Goal: Information Seeking & Learning: Check status

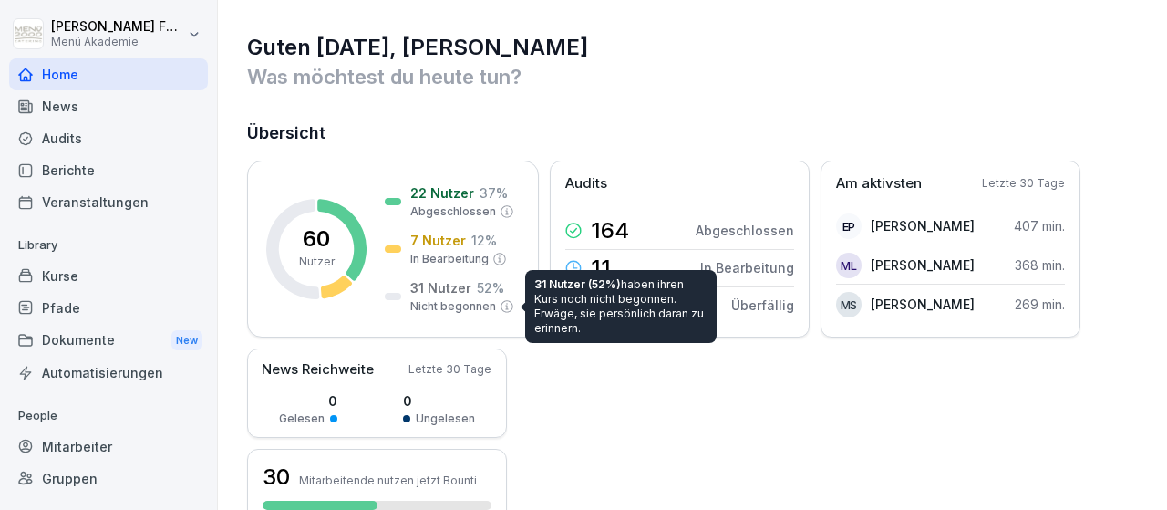
click at [83, 440] on div "Mitarbeiter" at bounding box center [108, 446] width 199 height 32
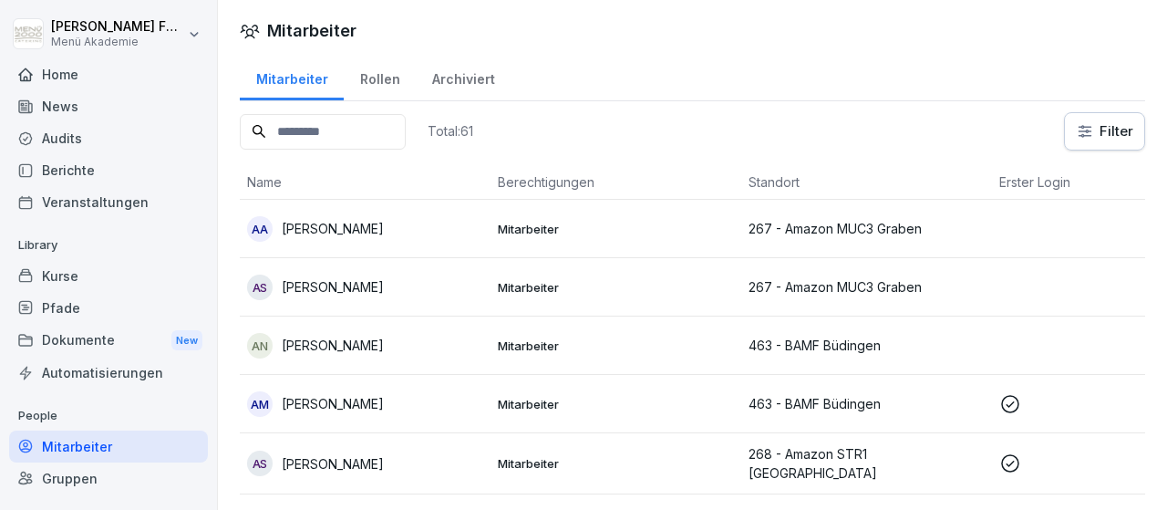
click at [1097, 129] on html "[PERSON_NAME] Menü Akademie Home News Audits Berichte Veranstaltungen Library K…" at bounding box center [583, 255] width 1167 height 510
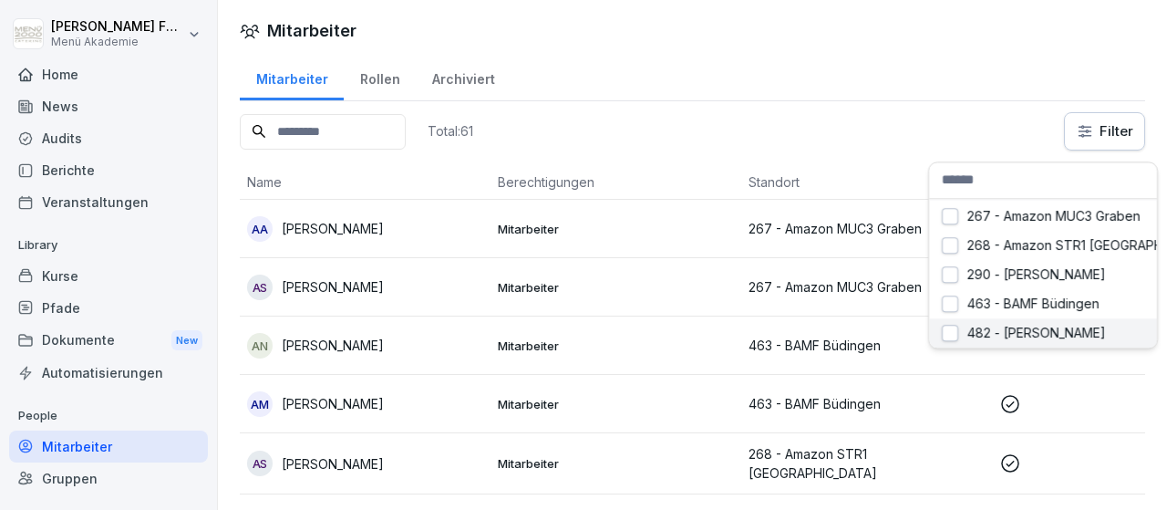
click at [951, 333] on div "Mitarbeiter Mitarbeiter Rollen Archiviert Total: 61 Filter Name Berechtigungen …" at bounding box center [692, 255] width 949 height 510
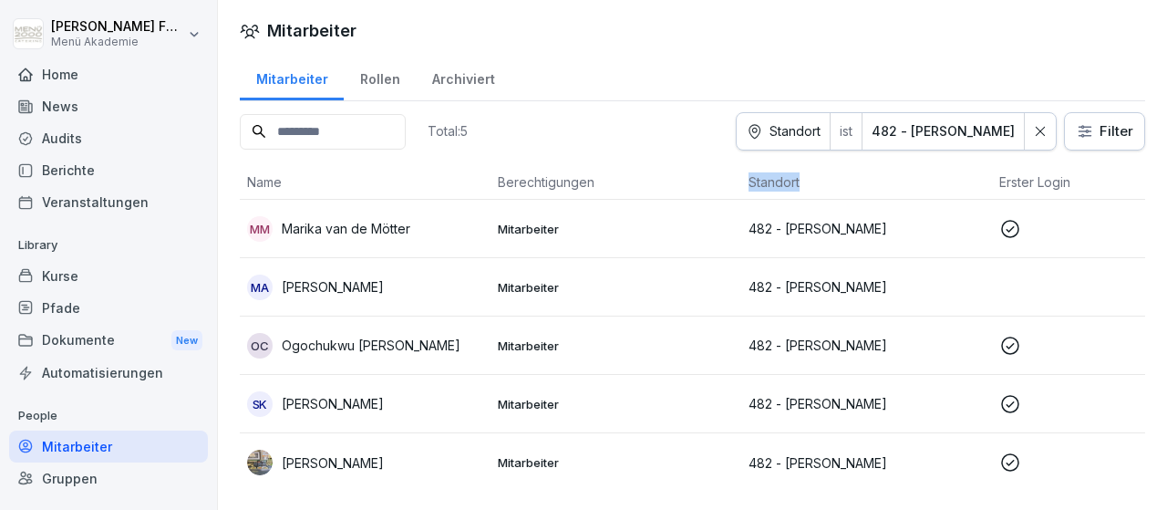
click at [1082, 130] on html "Marco Faschon Menü Akademie Home News Audits Berichte Veranstaltungen Library K…" at bounding box center [583, 255] width 1167 height 510
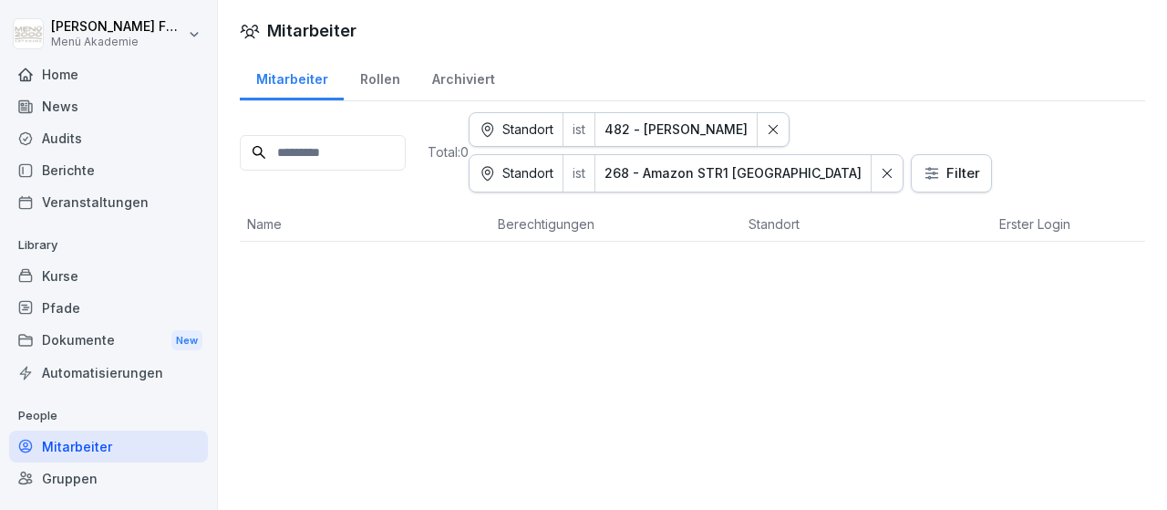
click at [780, 130] on icon at bounding box center [773, 129] width 13 height 13
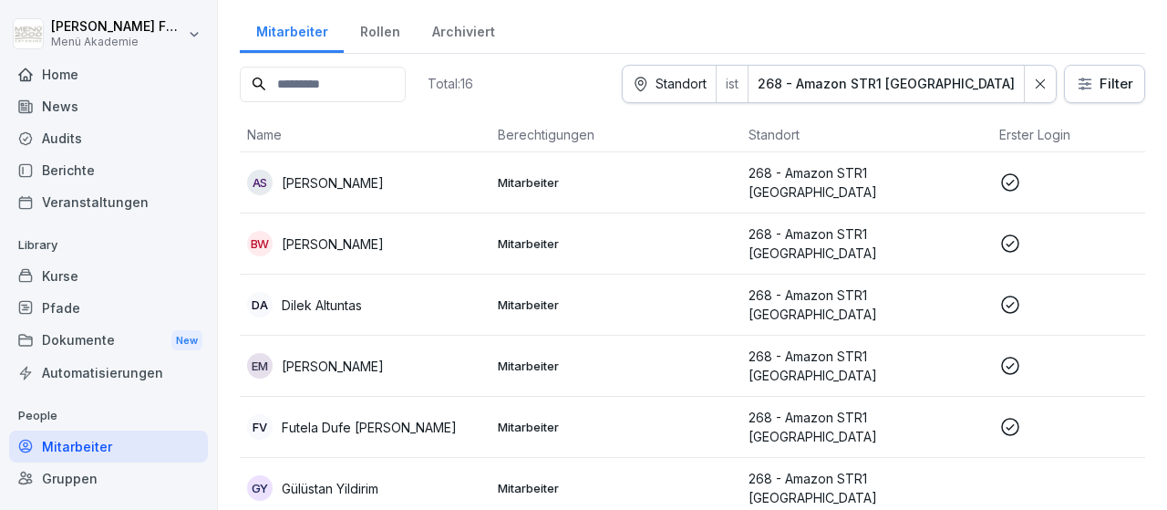
scroll to position [2, 0]
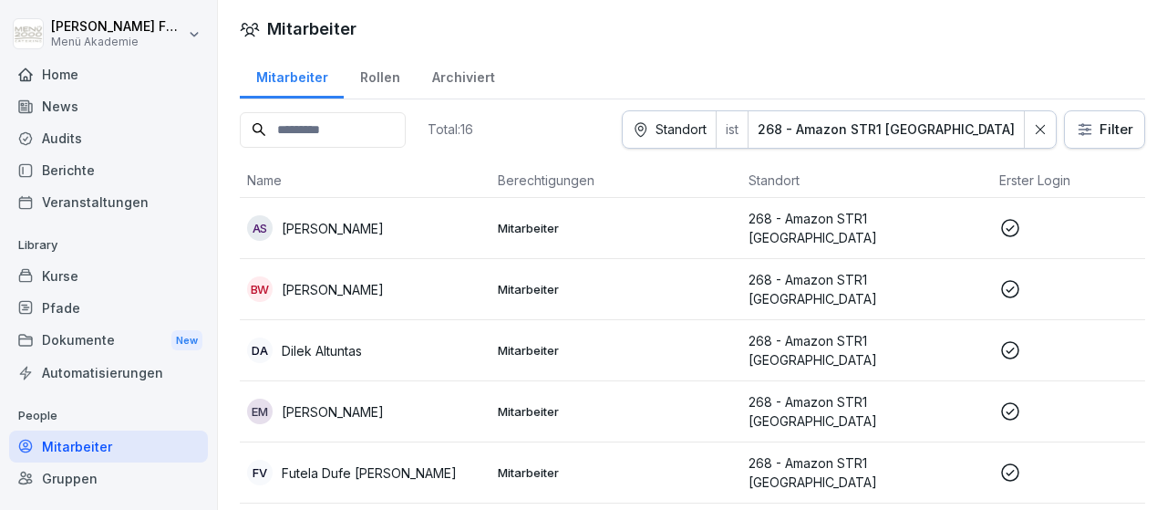
click at [1035, 125] on div at bounding box center [1040, 129] width 31 height 36
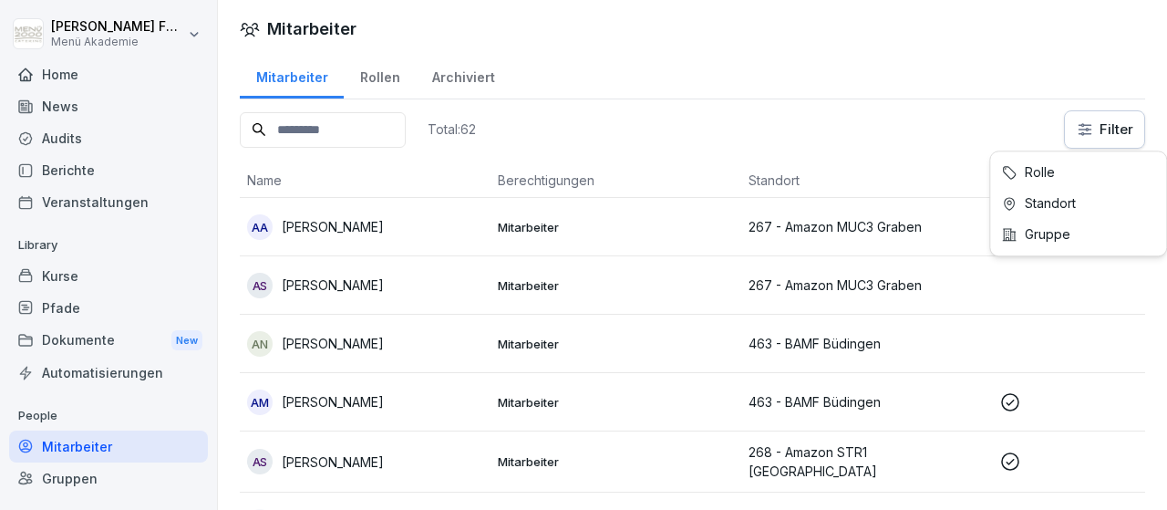
click at [1086, 134] on html "Marco Faschon Menü Akademie Home News Audits Berichte Veranstaltungen Library K…" at bounding box center [583, 255] width 1167 height 510
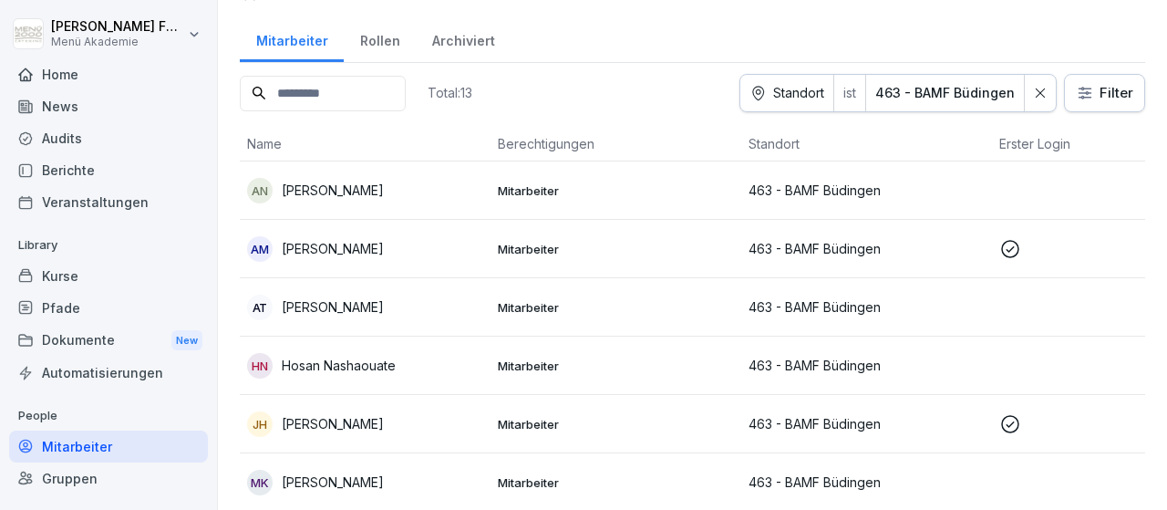
scroll to position [0, 0]
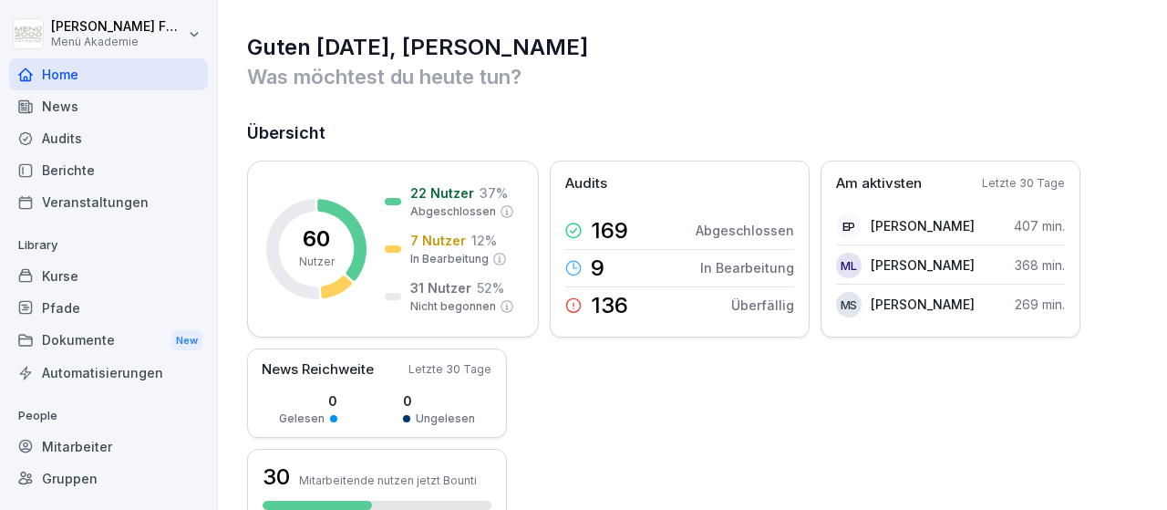
click at [98, 138] on div "Audits" at bounding box center [108, 138] width 199 height 32
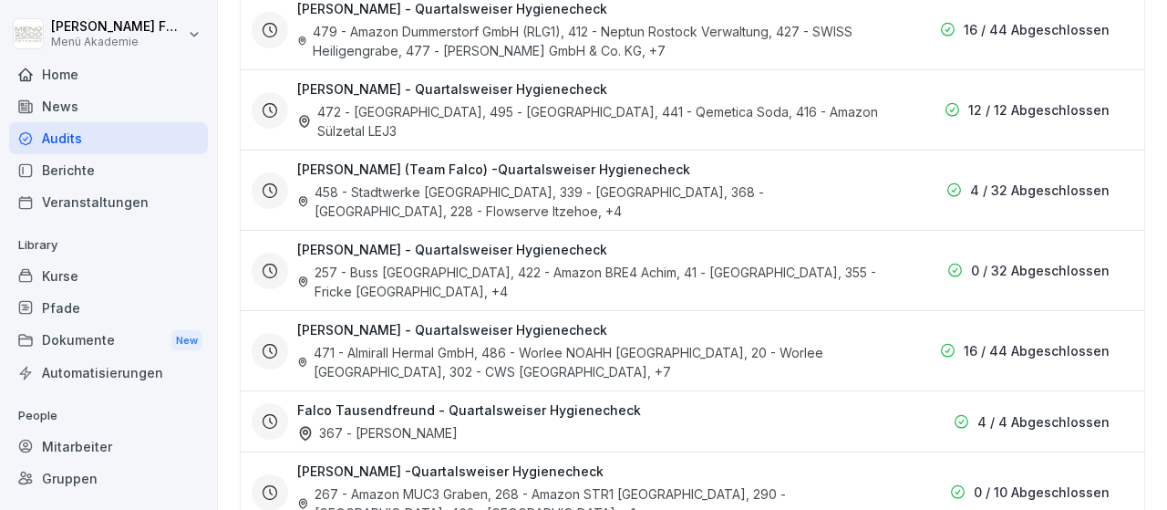
scroll to position [1058, 0]
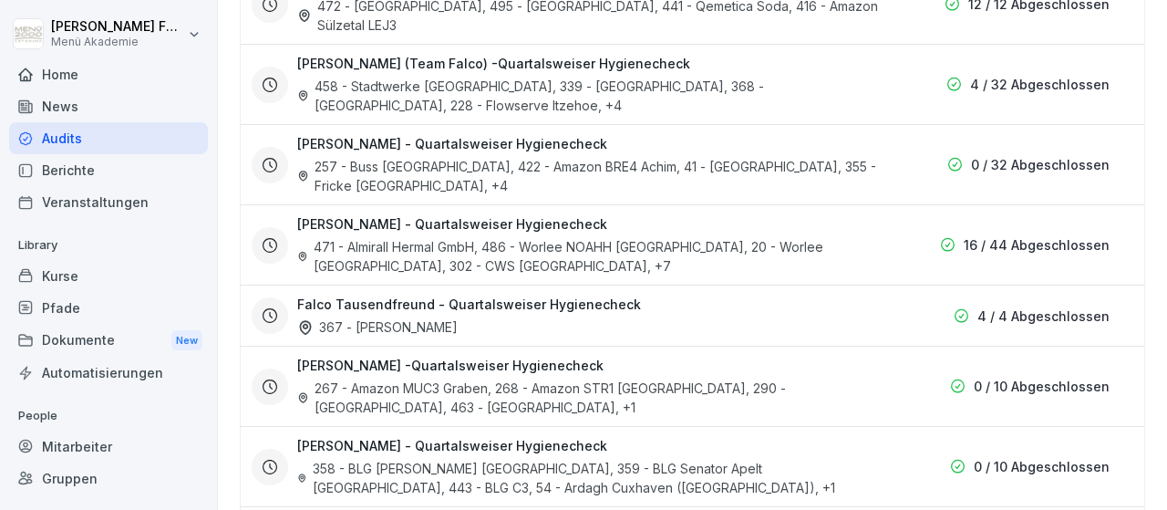
click at [393, 356] on h3 "Marco Faschon -Quartalsweiser Hygienecheck" at bounding box center [450, 365] width 306 height 19
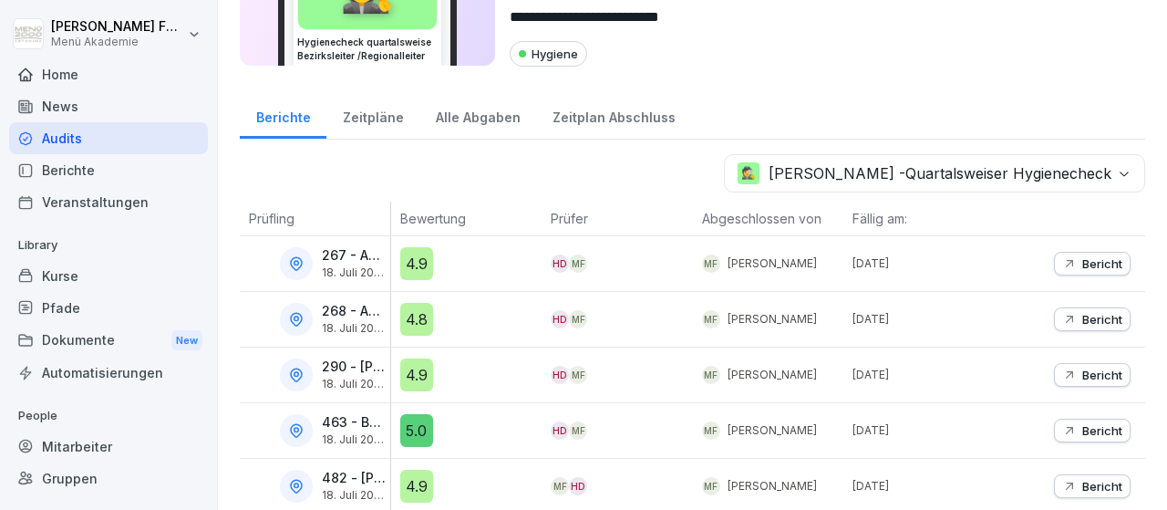
scroll to position [30, 0]
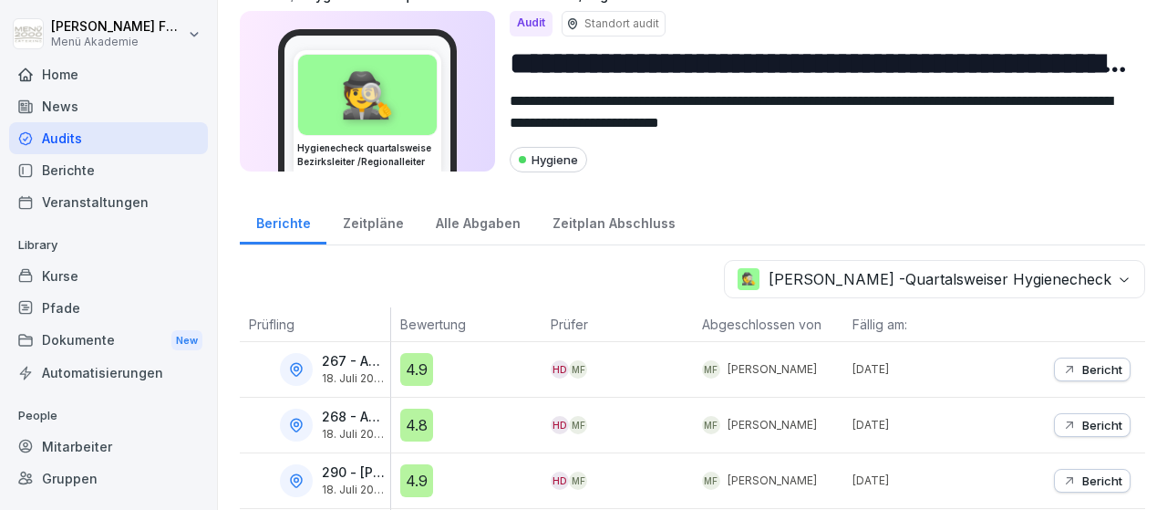
click at [368, 220] on div "Zeitpläne" at bounding box center [372, 221] width 93 height 47
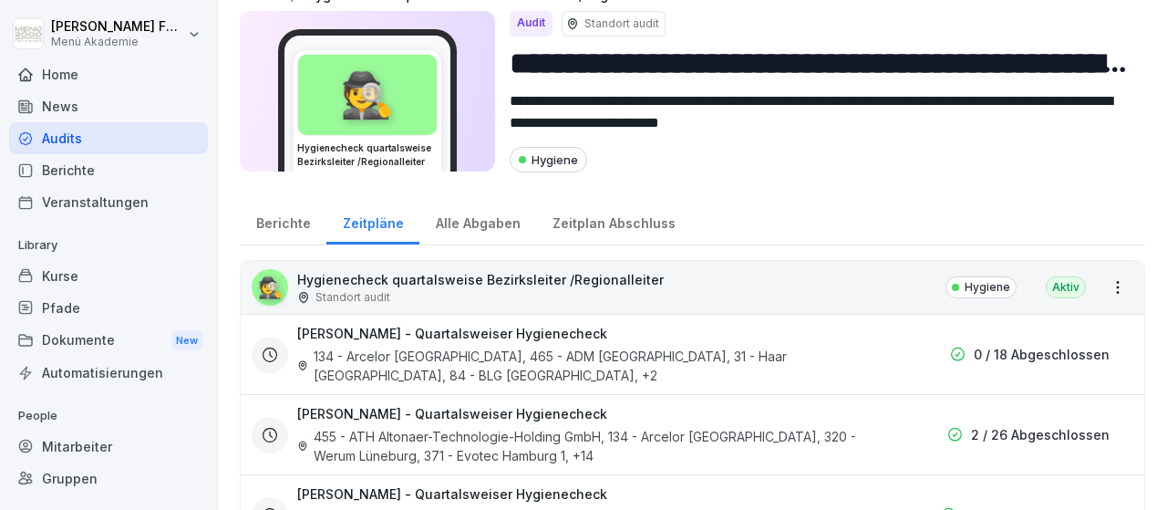
click at [461, 218] on div "Alle Abgaben" at bounding box center [477, 221] width 117 height 47
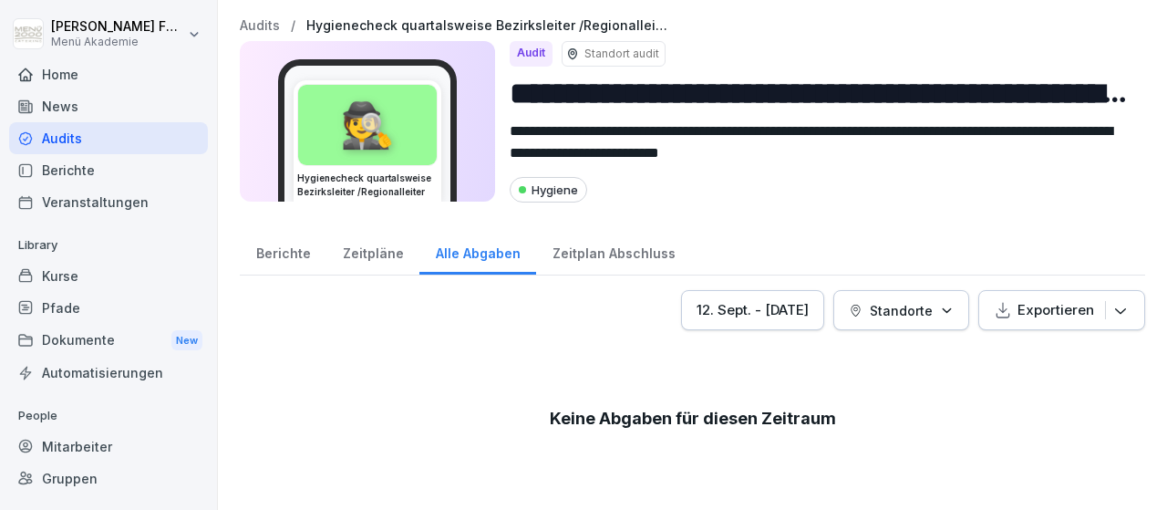
click at [584, 251] on div "Zeitplan Abschluss" at bounding box center [613, 251] width 155 height 47
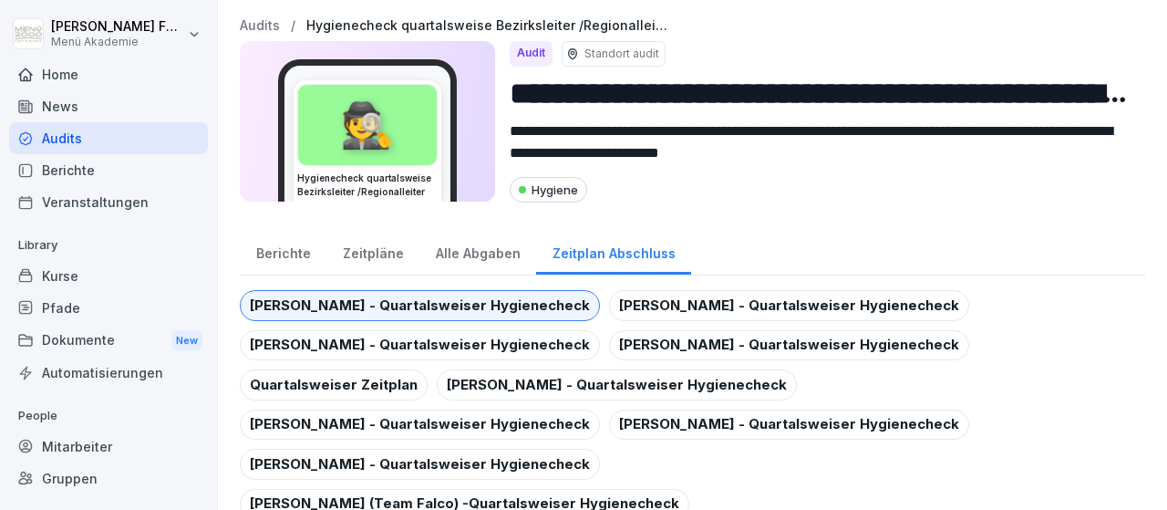
click at [287, 247] on div "Berichte" at bounding box center [283, 251] width 87 height 47
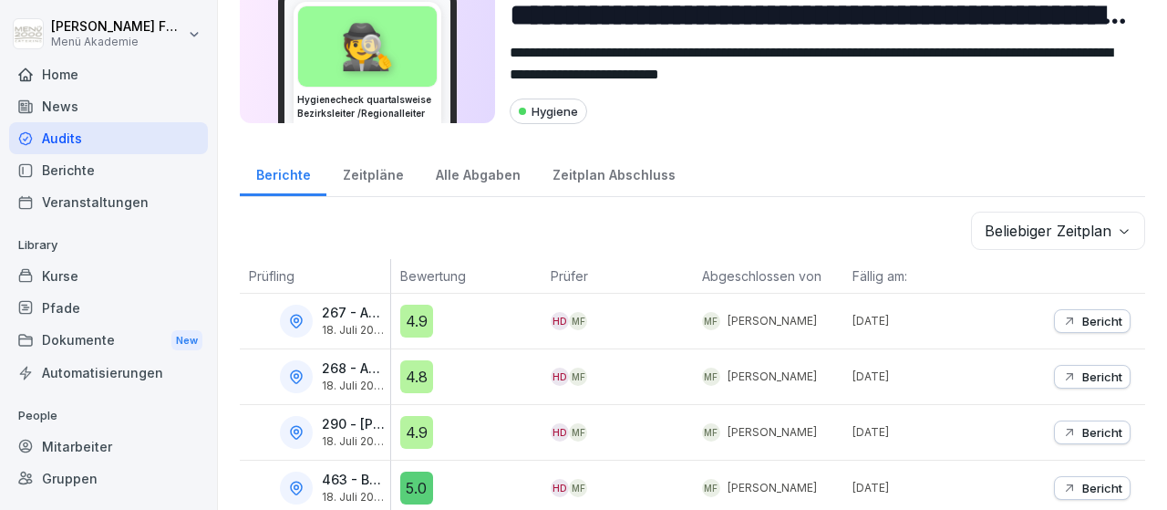
scroll to position [136, 0]
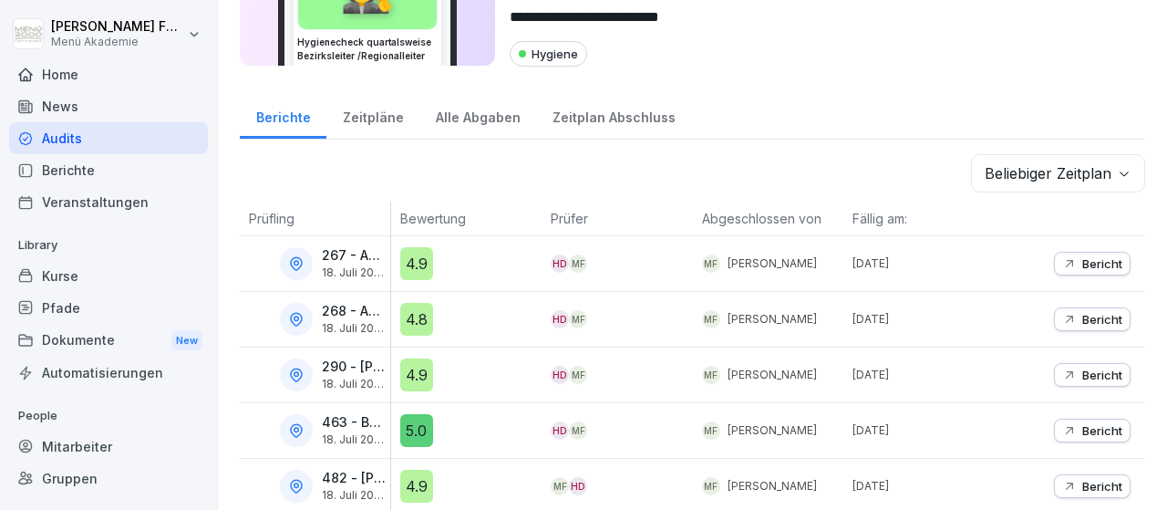
click at [1124, 172] on body "**********" at bounding box center [583, 255] width 1167 height 510
click at [1103, 258] on p "Bericht" at bounding box center [1102, 263] width 40 height 15
click at [1071, 256] on icon "button" at bounding box center [1069, 263] width 15 height 15
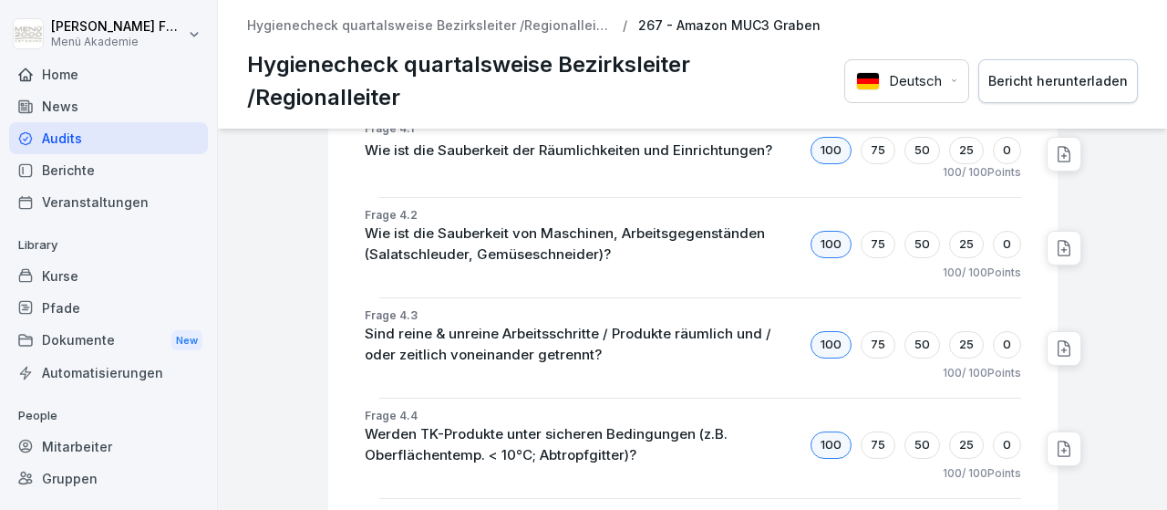
scroll to position [2856, 0]
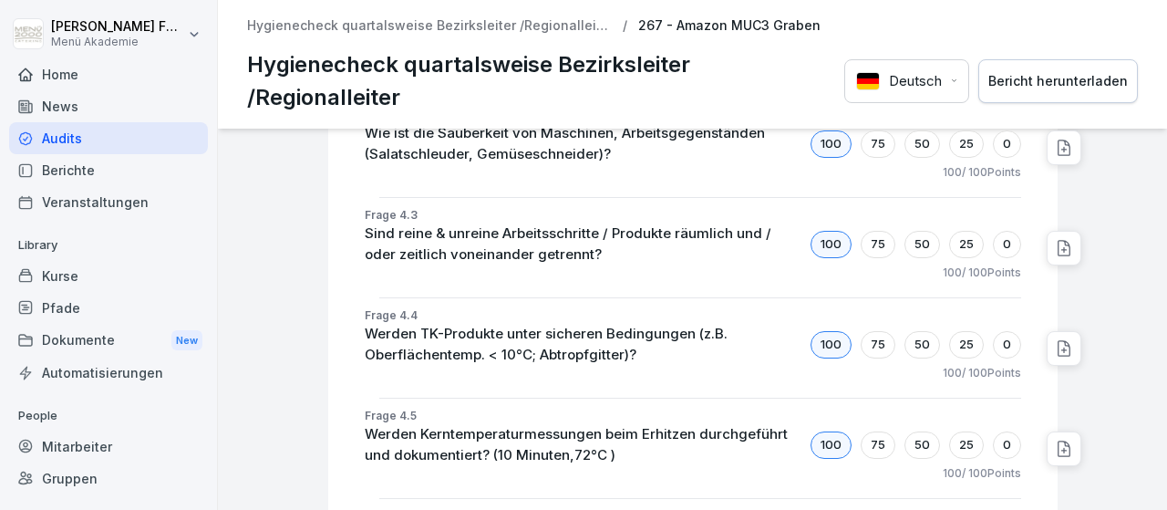
click at [1063, 341] on icon at bounding box center [1064, 348] width 12 height 15
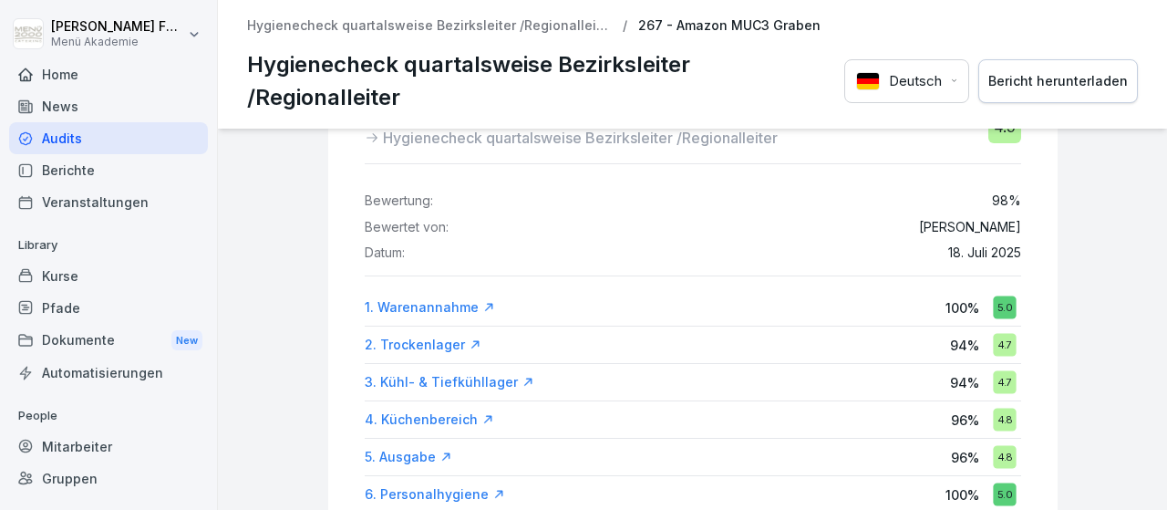
scroll to position [0, 0]
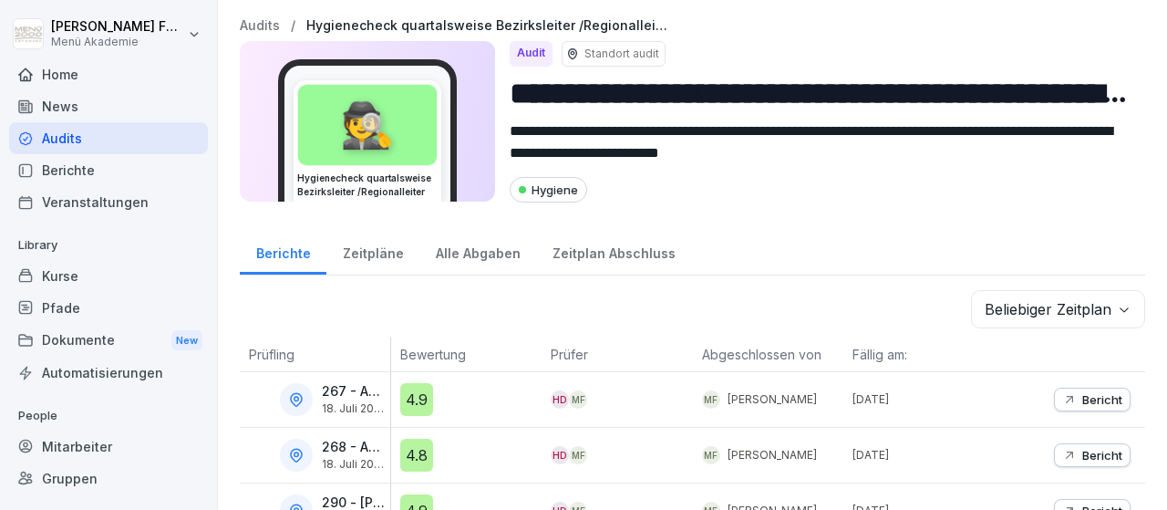
click at [365, 254] on div "Zeitpläne" at bounding box center [372, 251] width 93 height 47
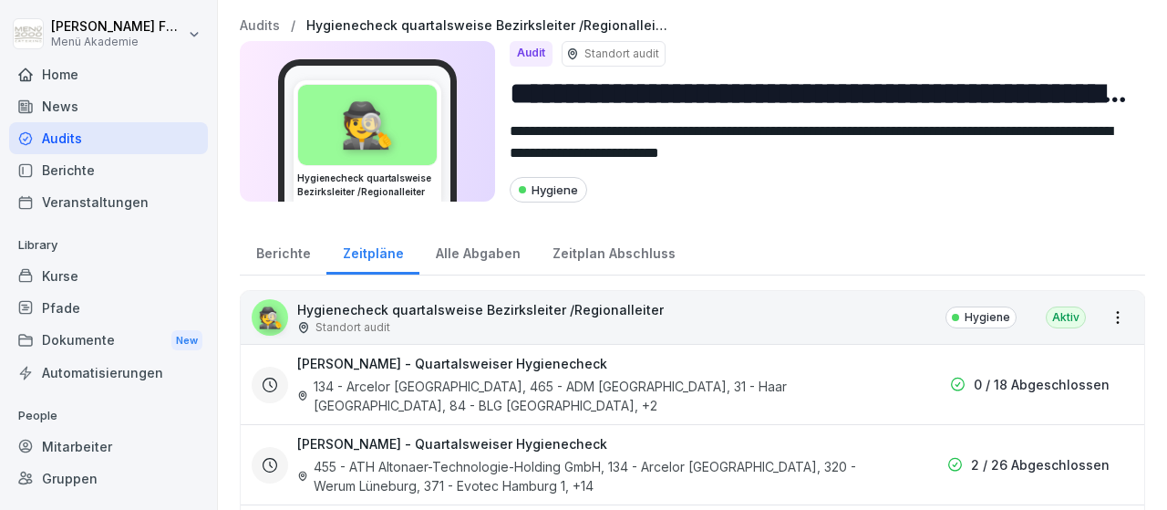
click at [1123, 326] on html "**********" at bounding box center [583, 255] width 1167 height 510
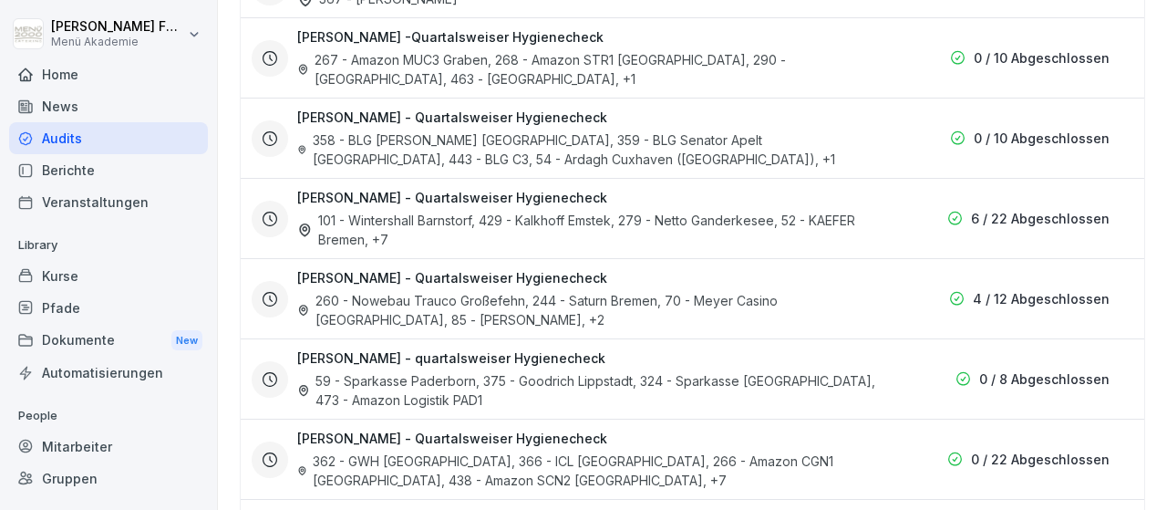
scroll to position [1375, 0]
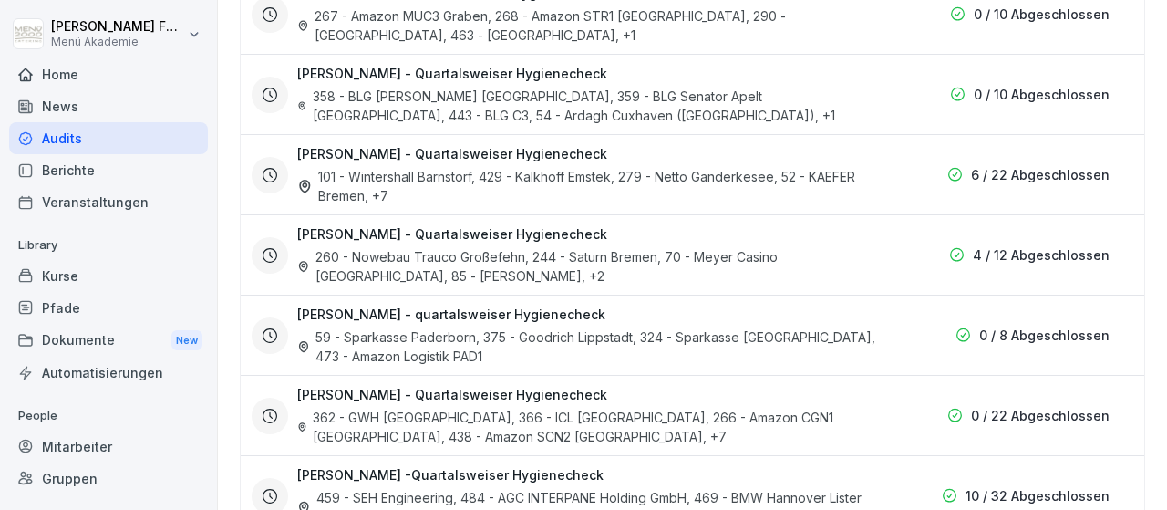
click at [415, 385] on h3 "Meik Beyer - Quartalsweiser Hygienecheck" at bounding box center [452, 394] width 310 height 19
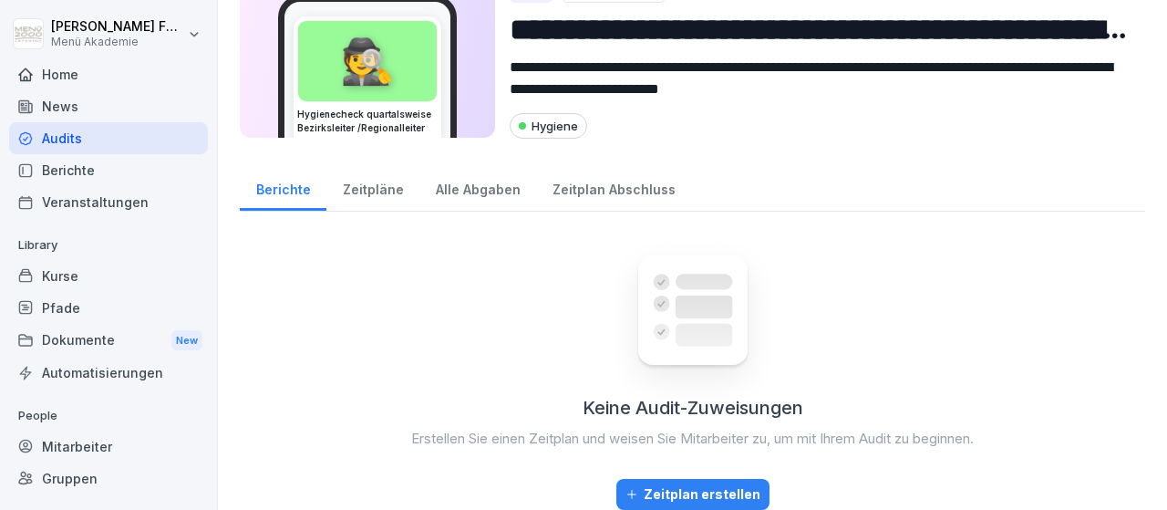
scroll to position [61, 0]
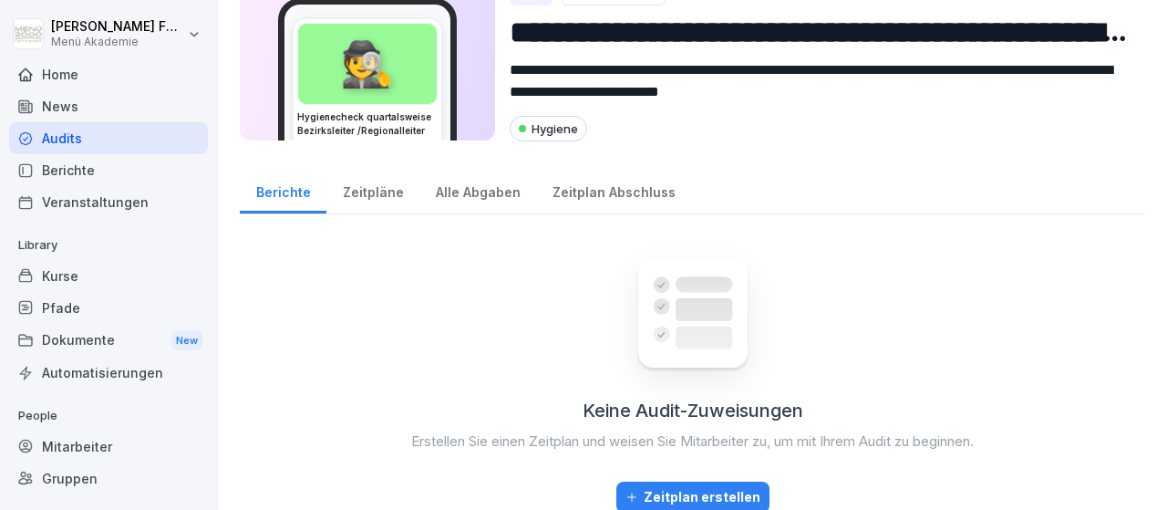
click at [384, 190] on div "Zeitpläne" at bounding box center [372, 190] width 93 height 47
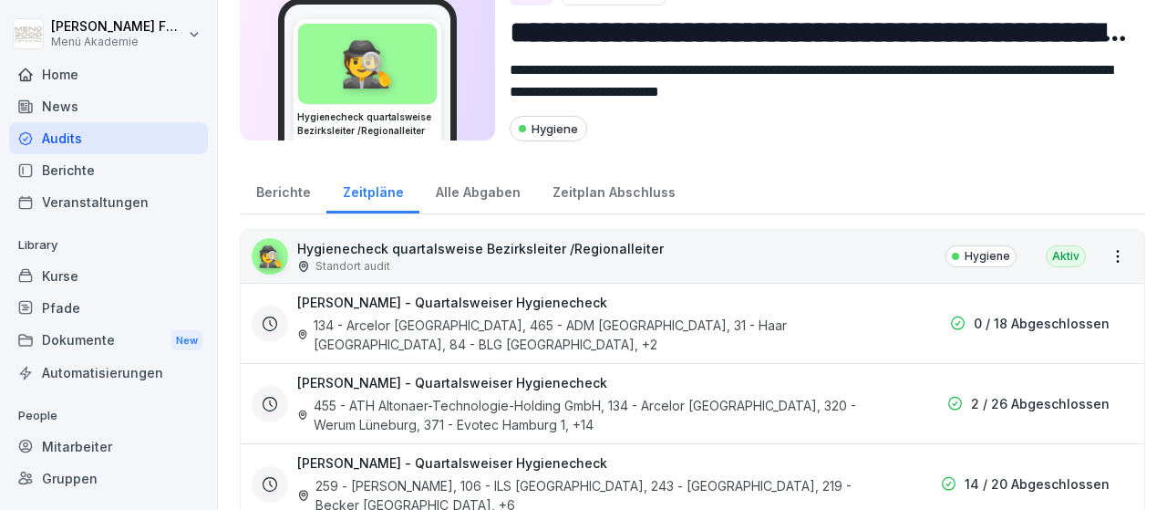
click at [291, 188] on div "Berichte" at bounding box center [283, 190] width 87 height 47
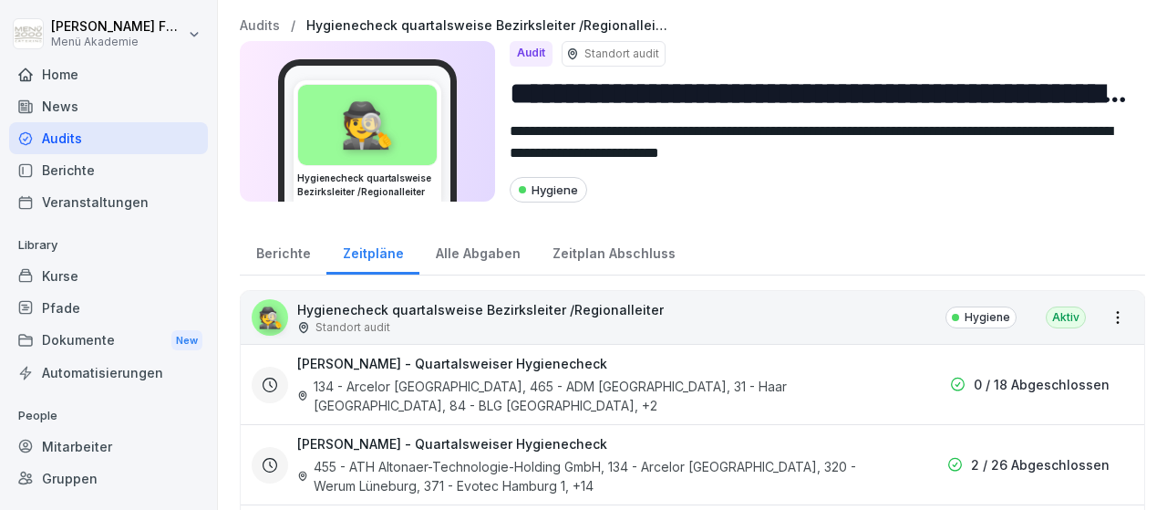
click at [1049, 375] on p "0 / 18 Abgeschlossen" at bounding box center [1042, 384] width 136 height 19
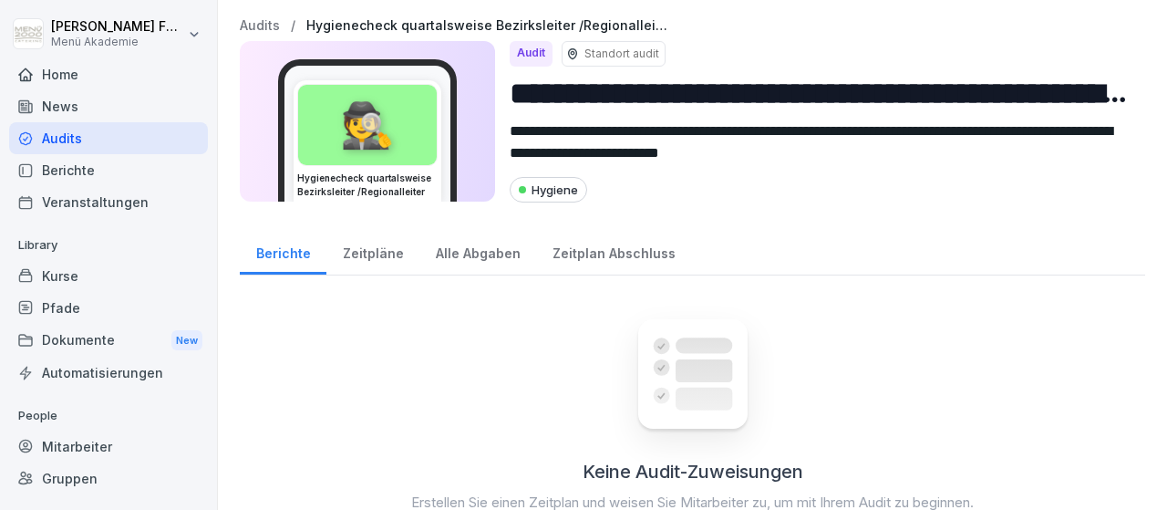
click at [570, 254] on div "Zeitplan Abschluss" at bounding box center [613, 251] width 155 height 47
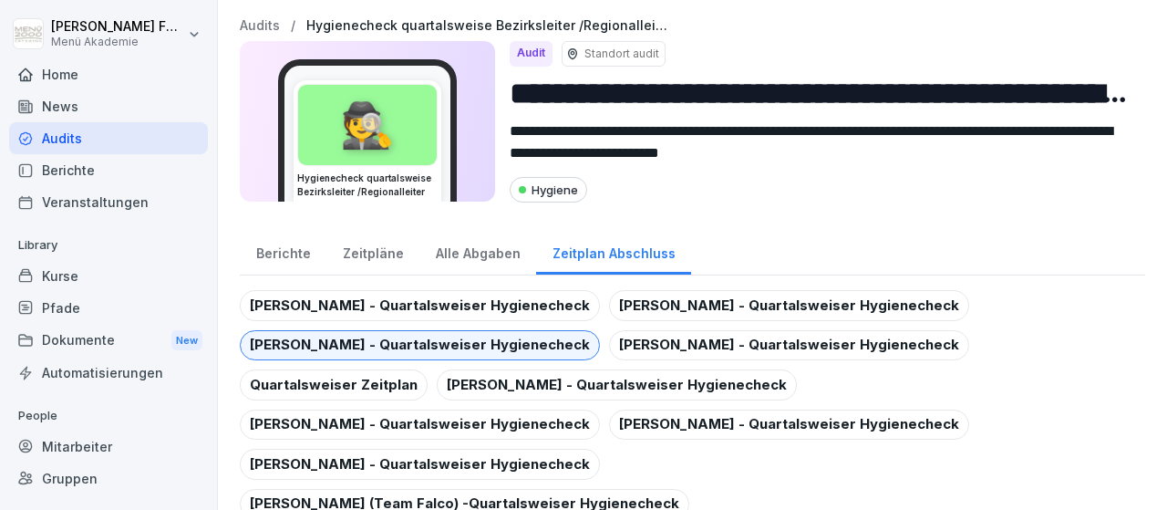
click at [444, 243] on div "Alle Abgaben" at bounding box center [477, 251] width 117 height 47
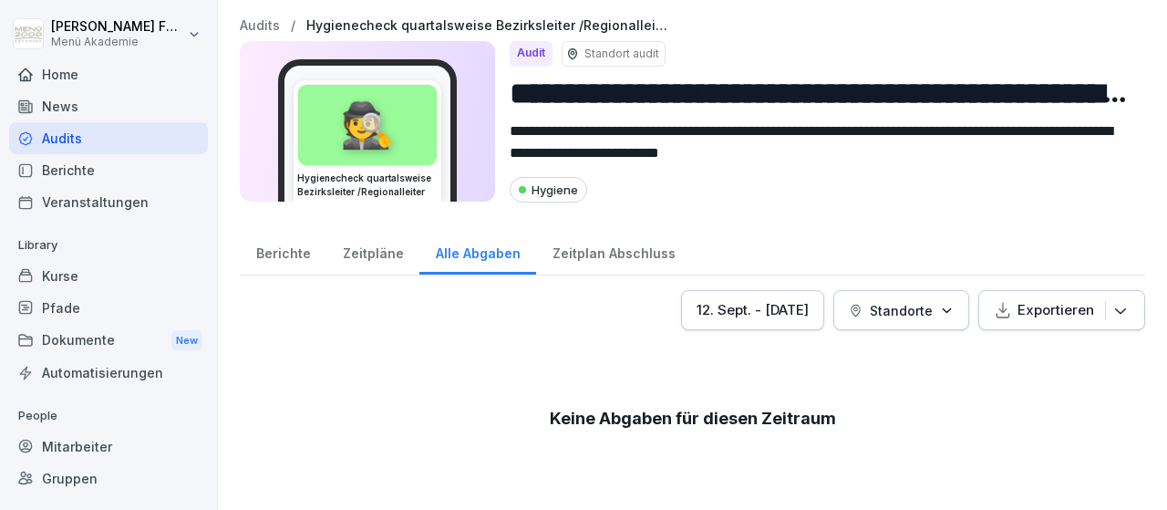
click at [62, 68] on div "Home" at bounding box center [108, 74] width 199 height 32
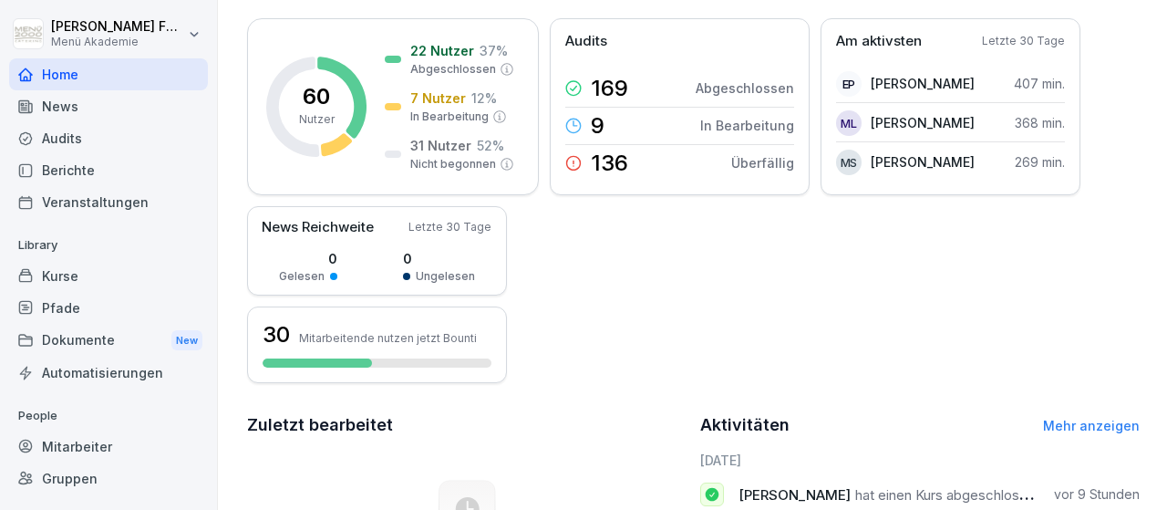
scroll to position [106, 0]
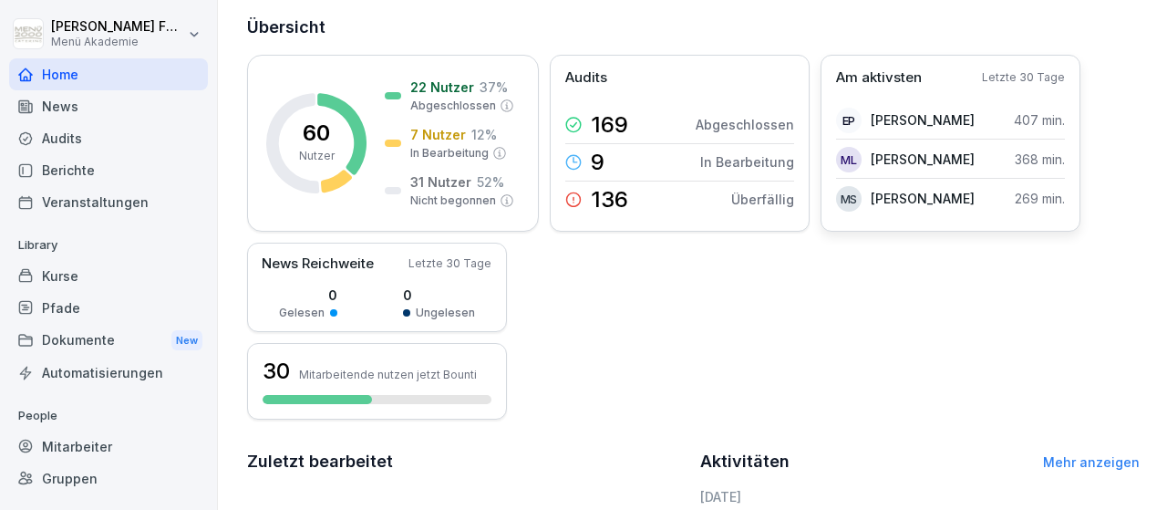
click at [846, 152] on div "ML" at bounding box center [849, 160] width 26 height 26
click at [103, 446] on div "Mitarbeiter" at bounding box center [108, 446] width 199 height 32
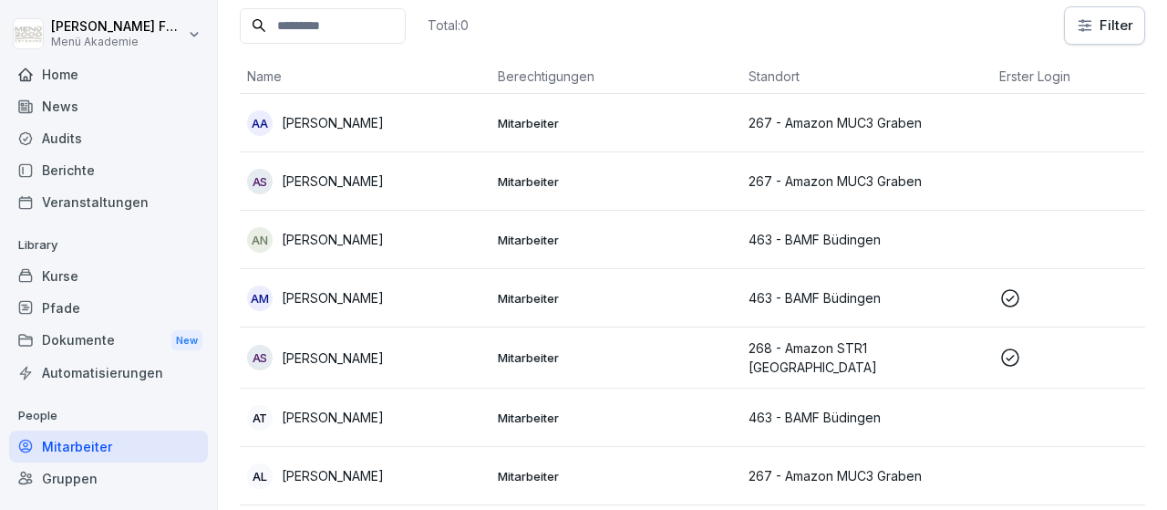
scroll to position [18, 0]
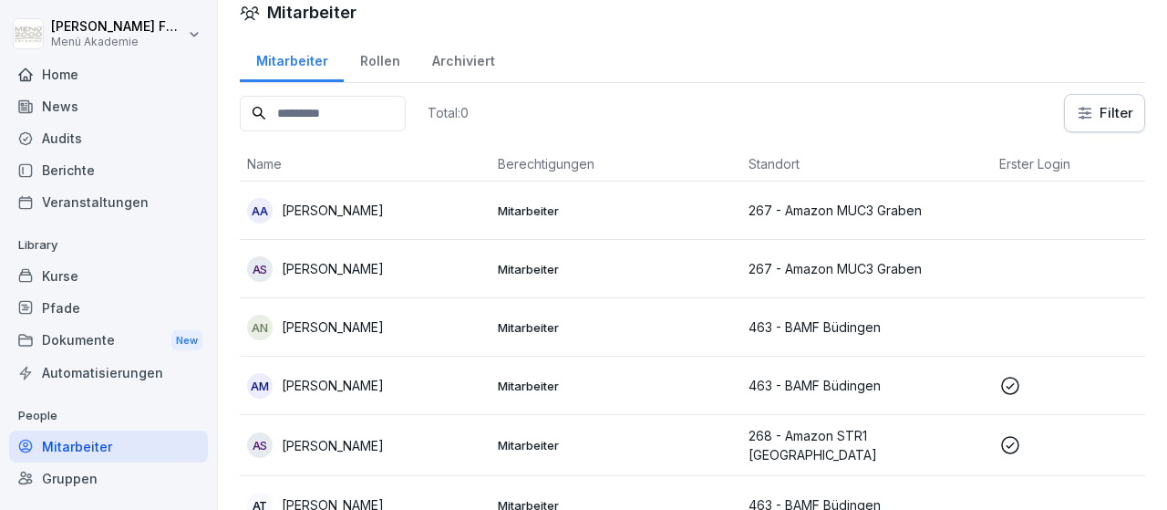
click at [1125, 99] on html "Marco Faschon Menü Akademie Home News Audits Berichte Veranstaltungen Library K…" at bounding box center [583, 255] width 1167 height 510
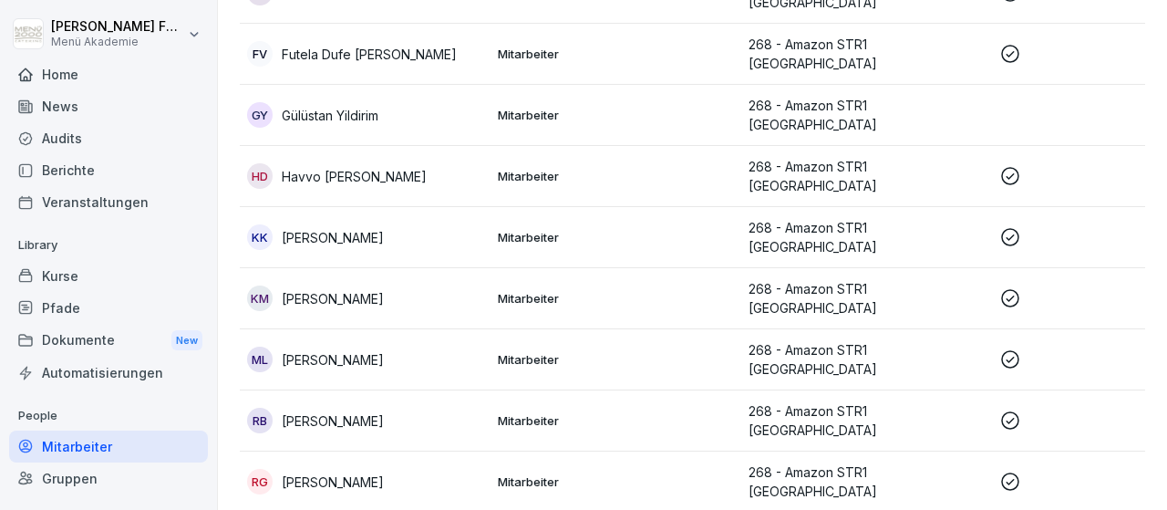
scroll to position [317, 0]
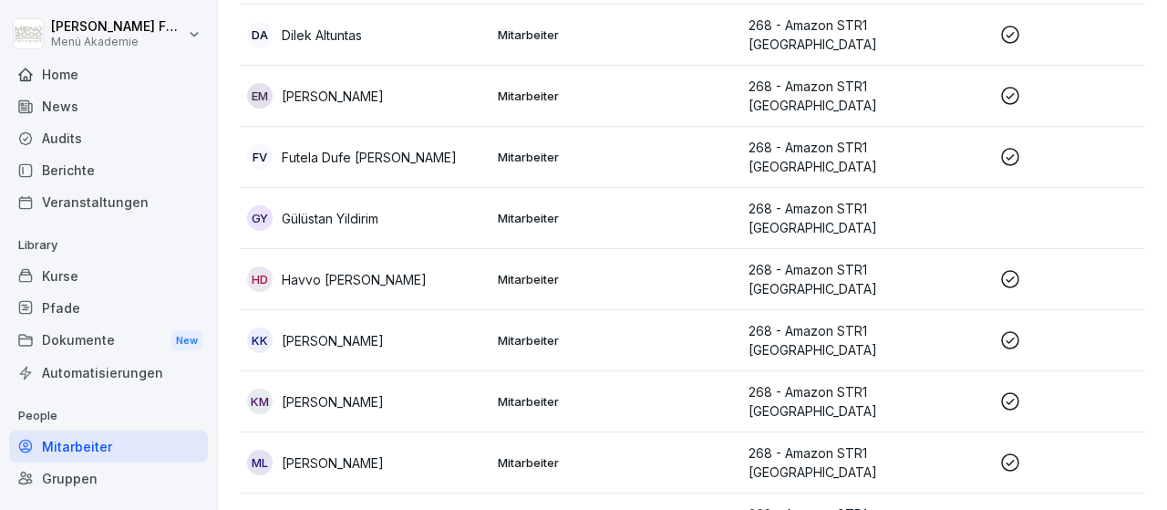
click at [357, 392] on p "[PERSON_NAME]" at bounding box center [333, 401] width 102 height 19
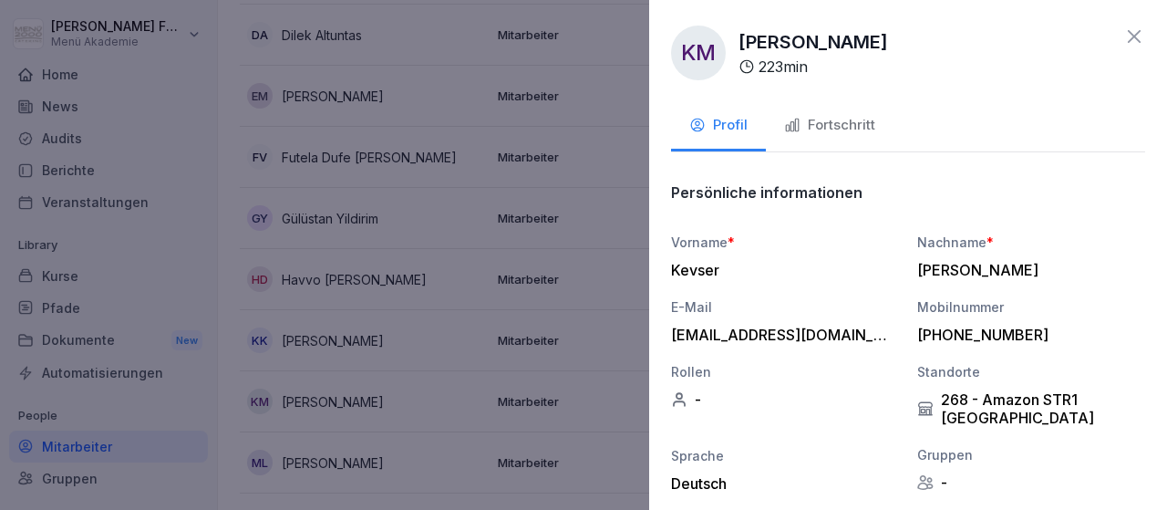
click at [828, 128] on div "Fortschritt" at bounding box center [829, 125] width 91 height 21
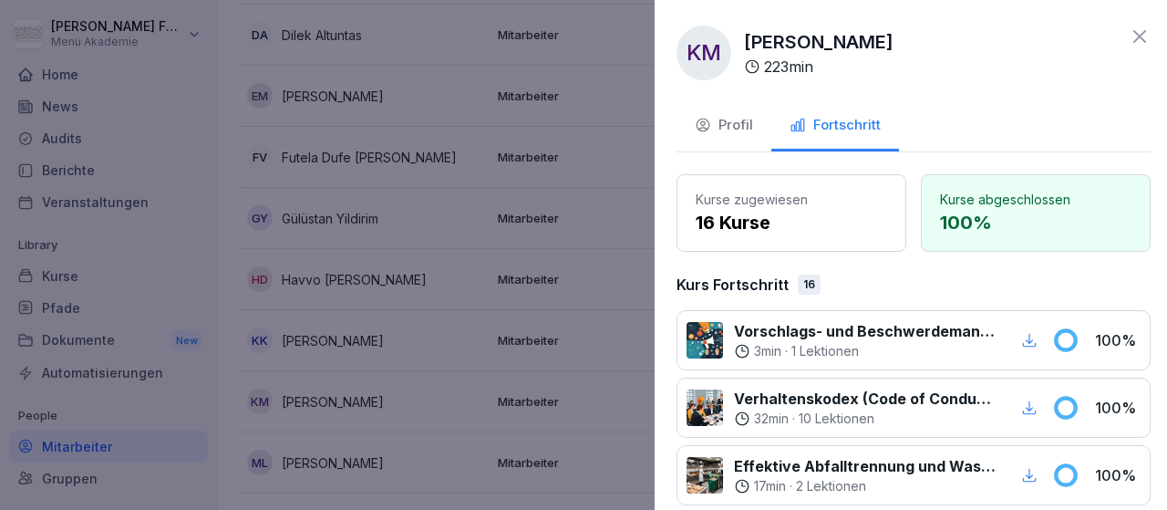
click at [647, 281] on div at bounding box center [583, 255] width 1167 height 510
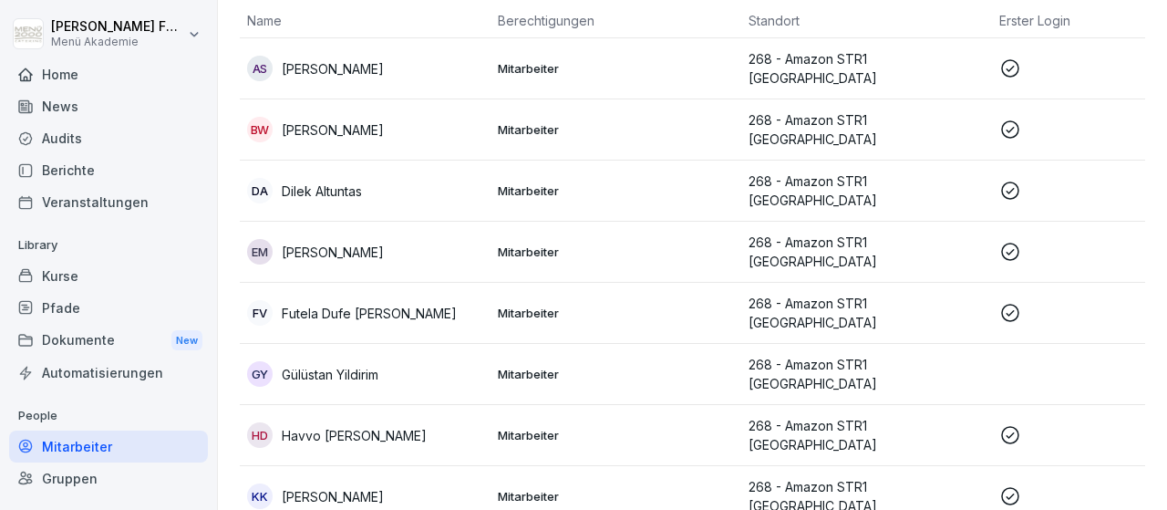
scroll to position [106, 0]
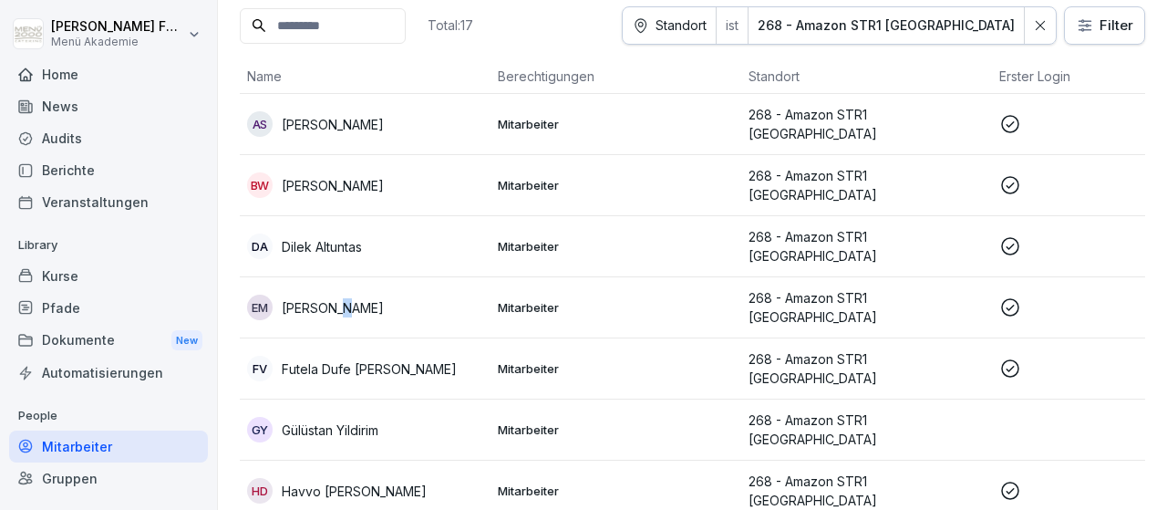
click at [347, 298] on p "[PERSON_NAME]" at bounding box center [333, 307] width 102 height 19
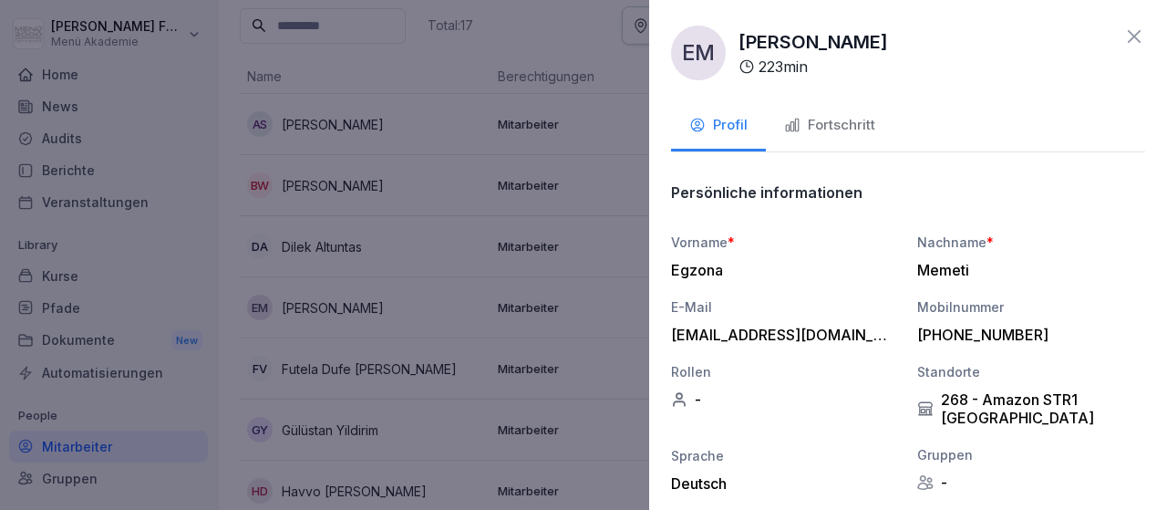
click at [847, 132] on div "Fortschritt" at bounding box center [829, 125] width 91 height 21
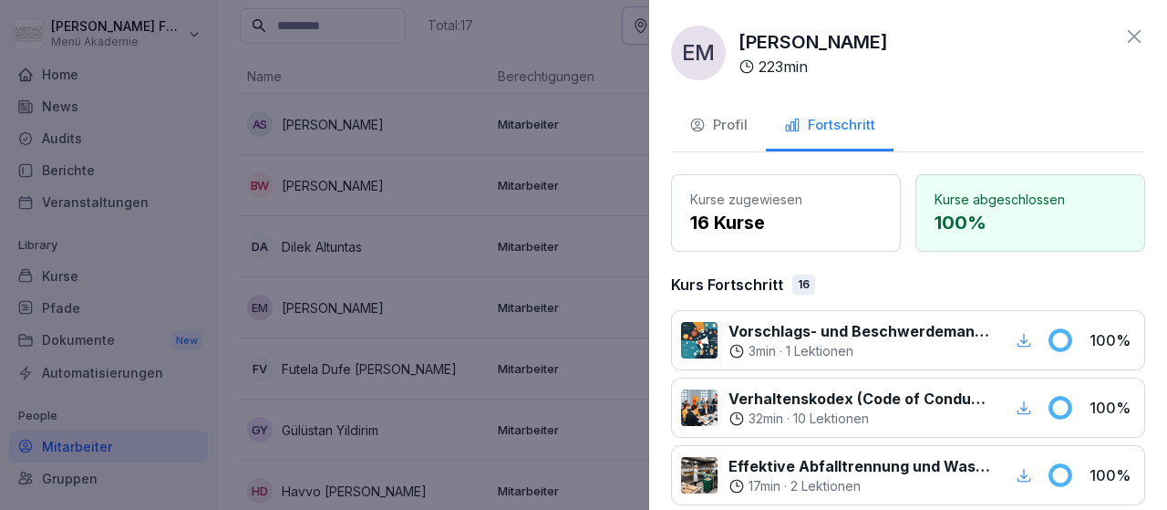
click at [659, 295] on div "EM Egzona Memeti 223 min Profil Fortschritt Kurse zugewiesen 16 Kurse Kurse abg…" at bounding box center [908, 255] width 518 height 510
click at [643, 300] on div at bounding box center [583, 255] width 1167 height 510
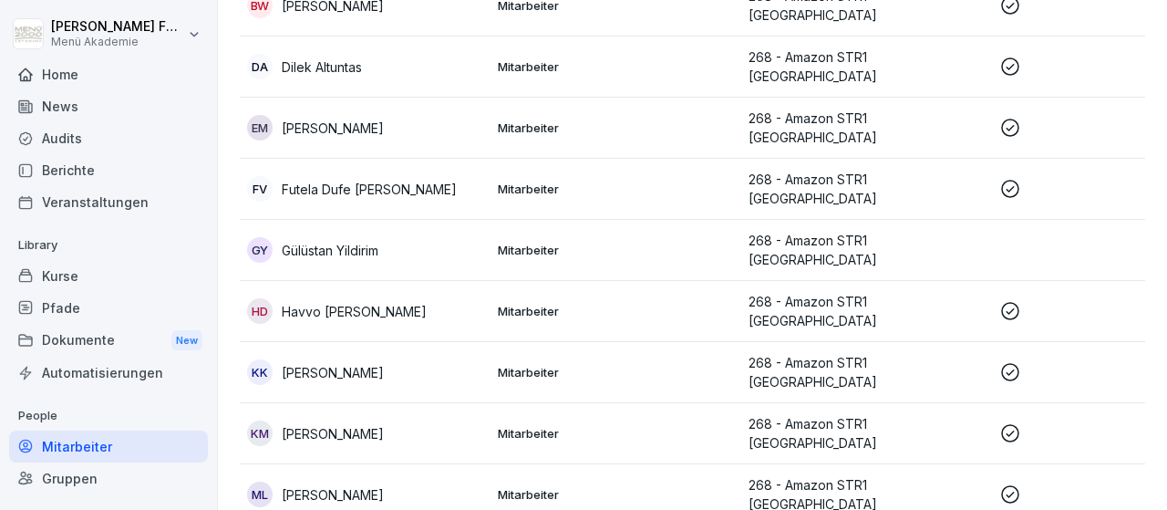
scroll to position [317, 0]
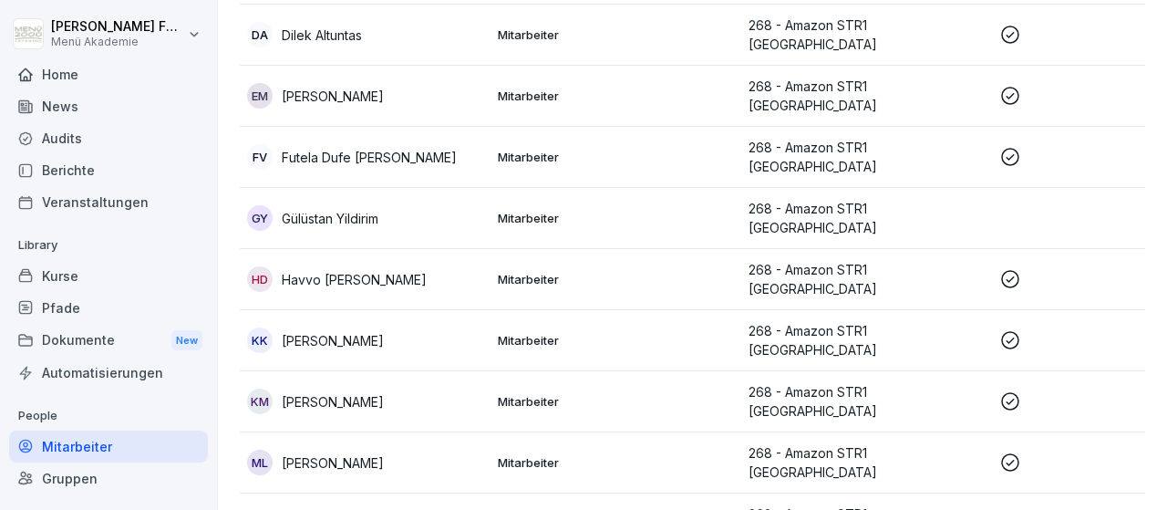
click at [384, 453] on p "[PERSON_NAME]" at bounding box center [333, 462] width 102 height 19
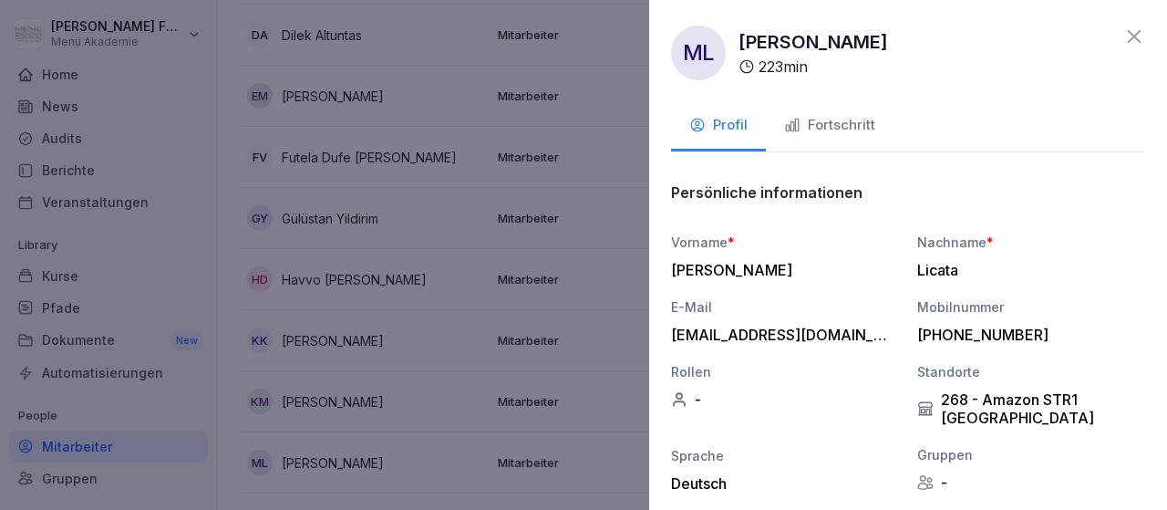
click at [836, 118] on div "Fortschritt" at bounding box center [829, 125] width 91 height 21
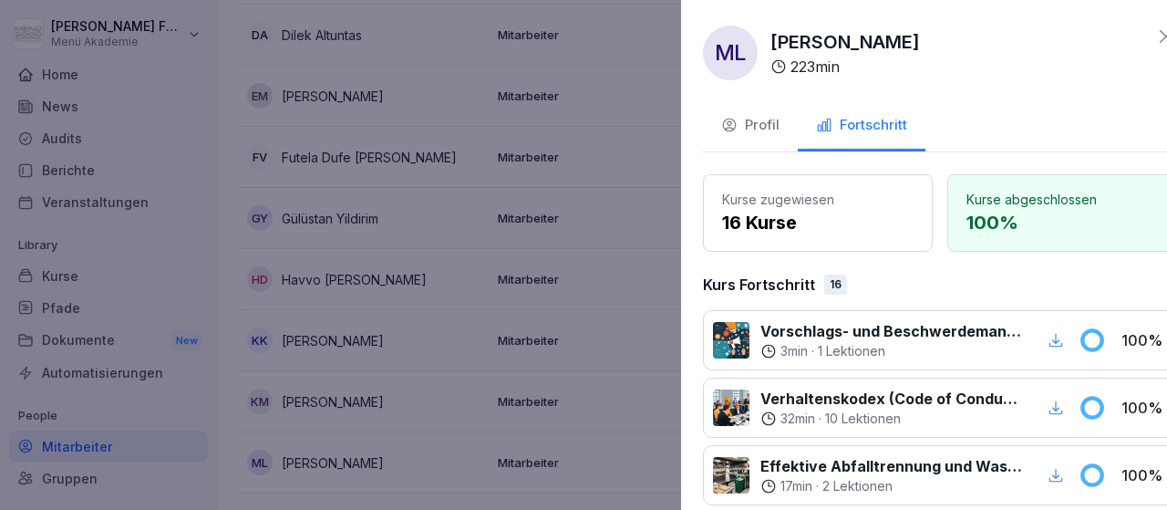
click at [630, 329] on div at bounding box center [583, 255] width 1167 height 510
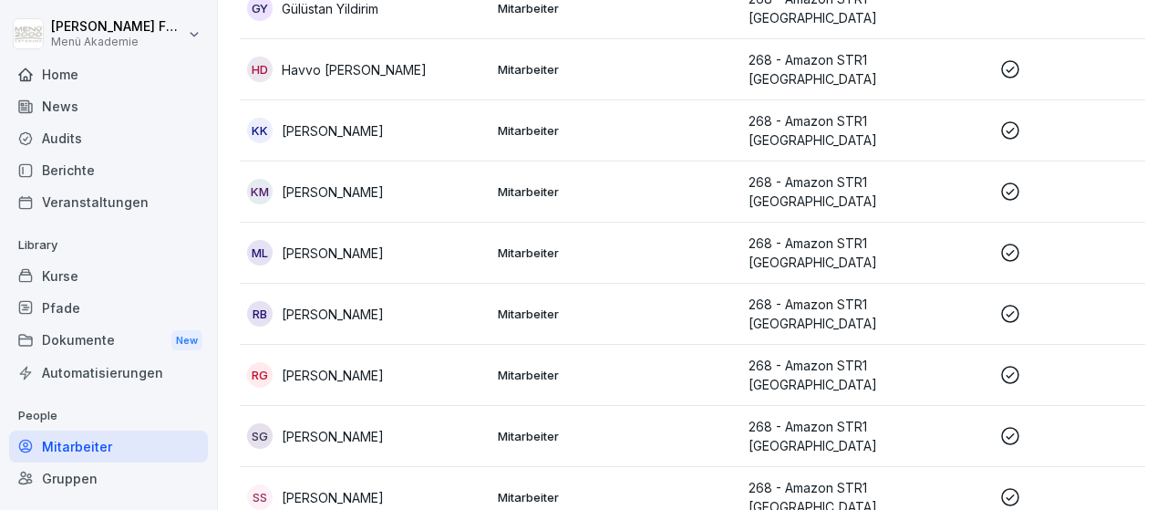
scroll to position [529, 0]
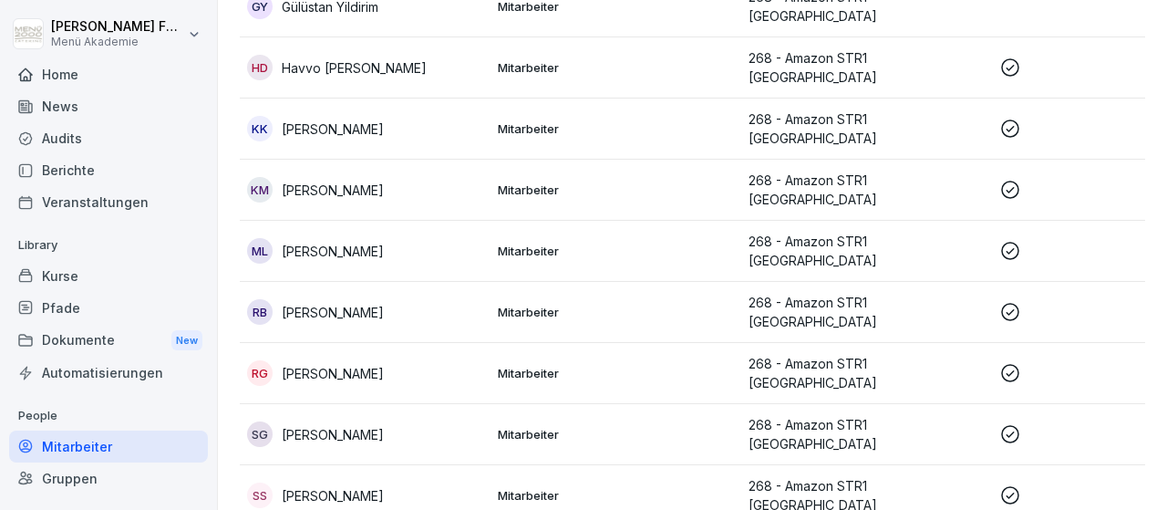
click at [715, 426] on p "Mitarbeiter" at bounding box center [616, 434] width 236 height 16
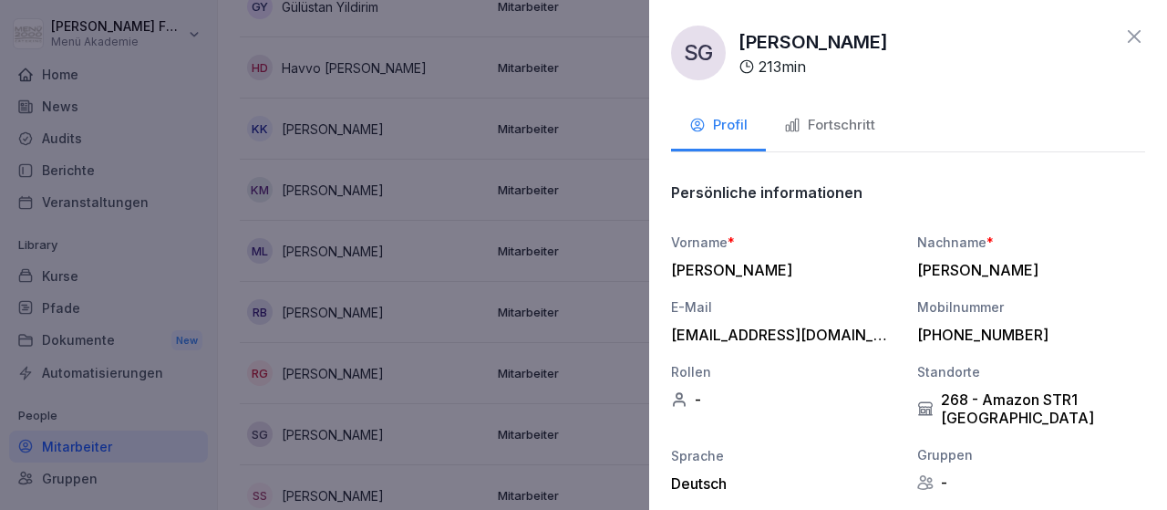
click at [847, 126] on div "Fortschritt" at bounding box center [829, 125] width 91 height 21
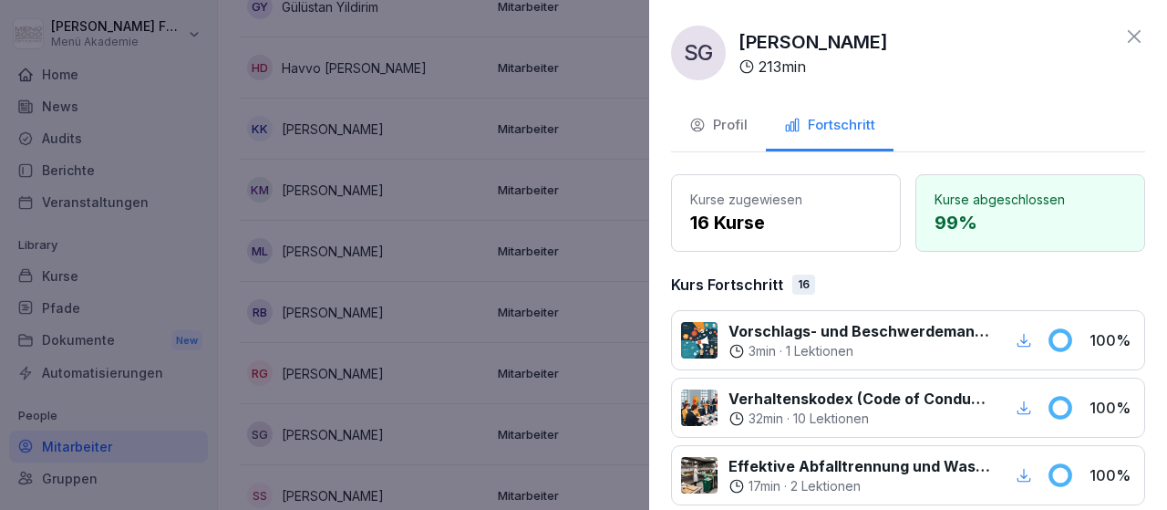
click at [647, 373] on div at bounding box center [583, 255] width 1167 height 510
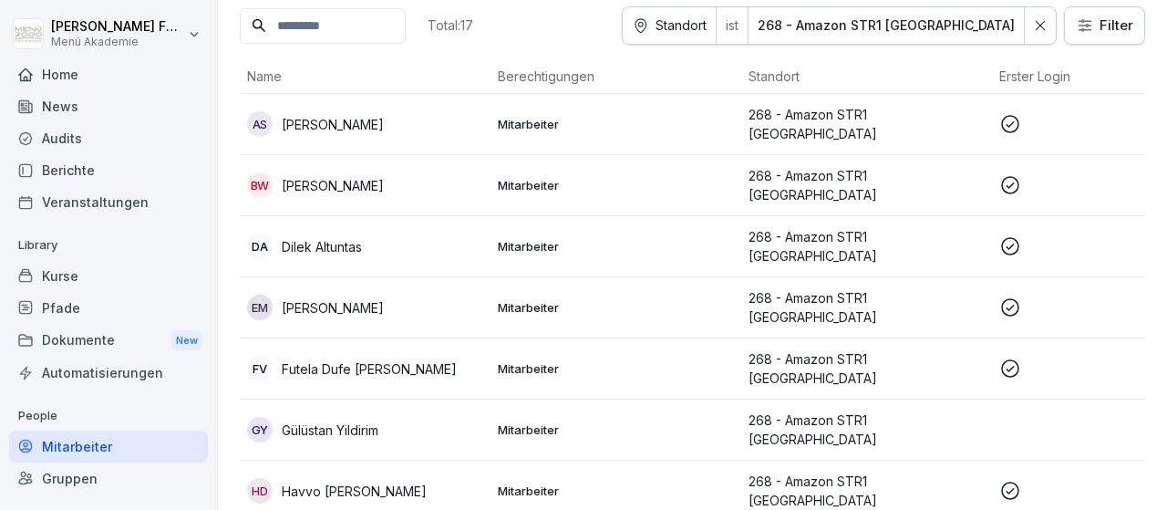
scroll to position [106, 0]
click at [338, 243] on p "Dilek Altuntas" at bounding box center [322, 246] width 80 height 19
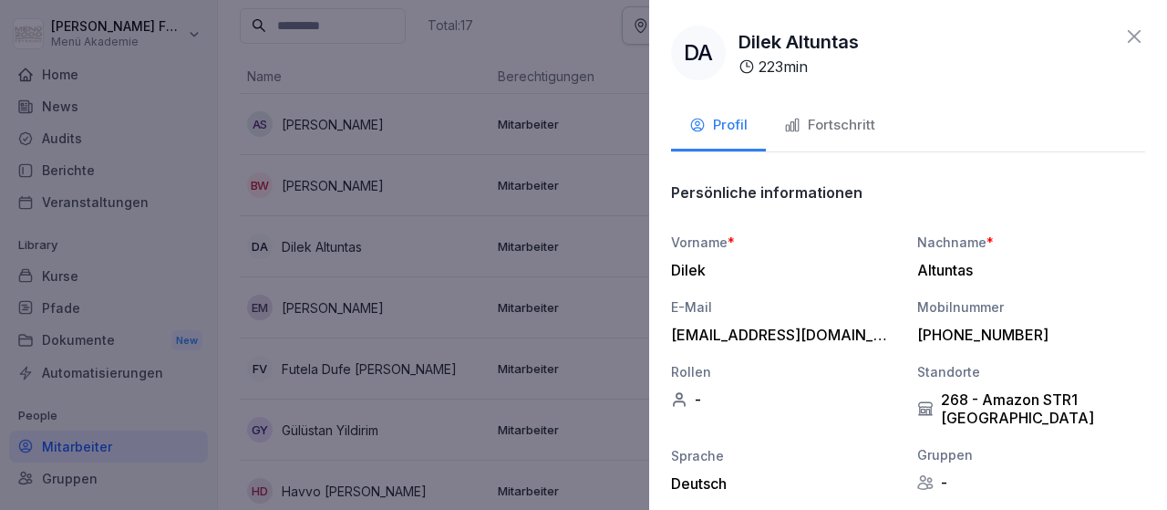
click at [831, 119] on div "Fortschritt" at bounding box center [829, 125] width 91 height 21
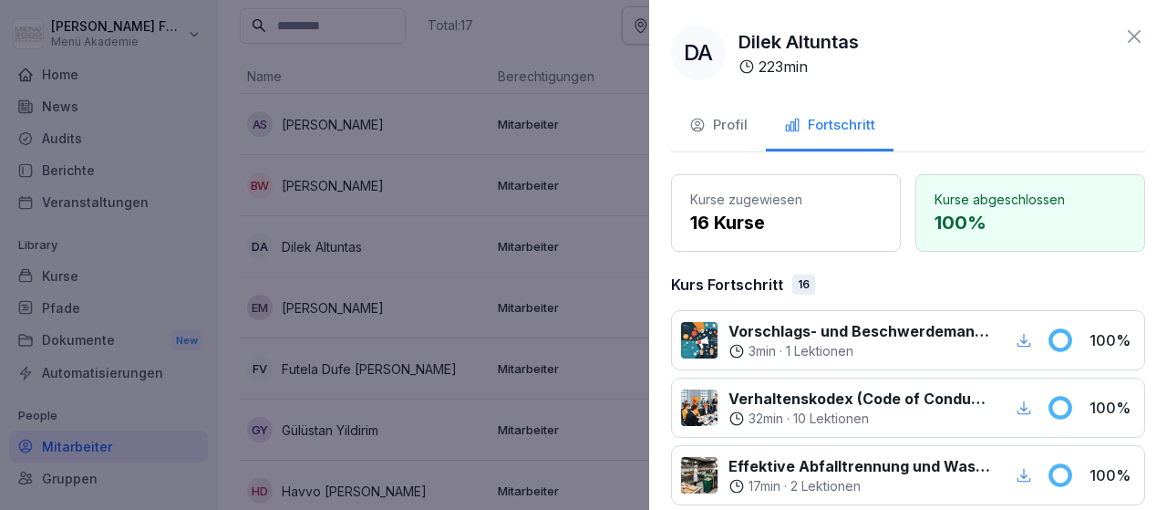
click at [634, 304] on div at bounding box center [583, 255] width 1167 height 510
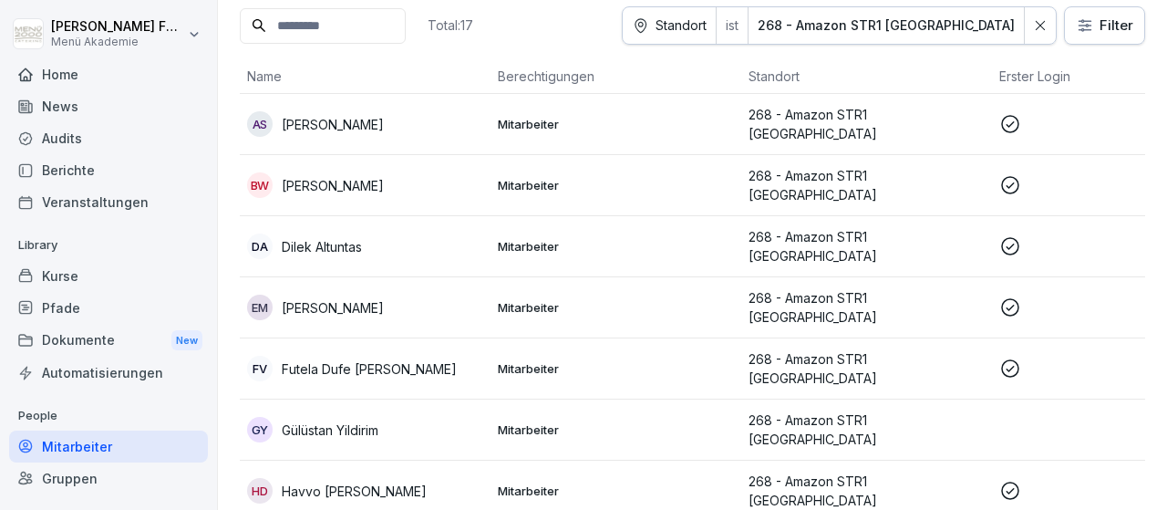
click at [736, 364] on td "Mitarbeiter" at bounding box center [616, 368] width 251 height 61
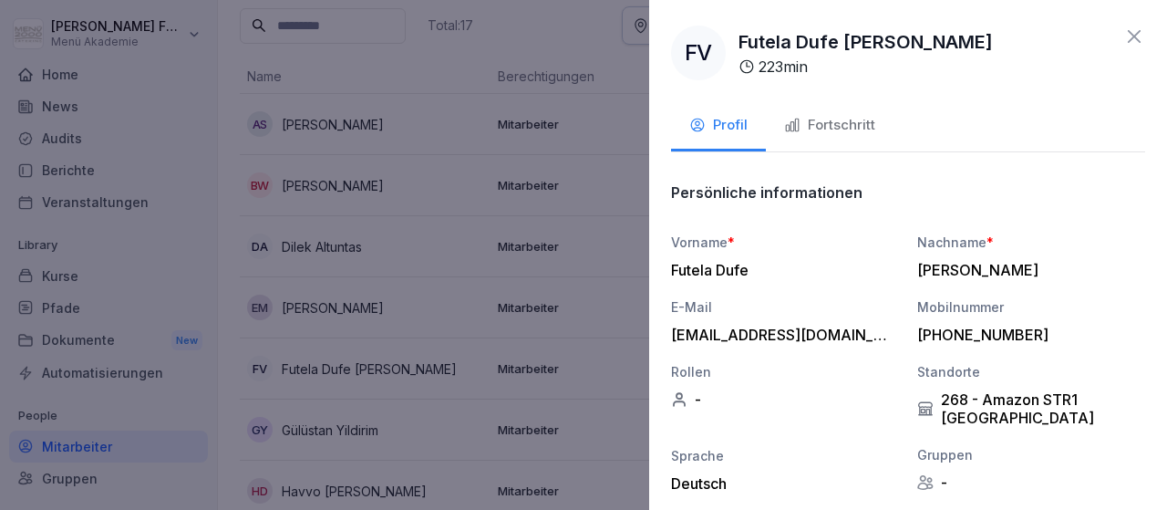
click at [849, 127] on div "Fortschritt" at bounding box center [829, 125] width 91 height 21
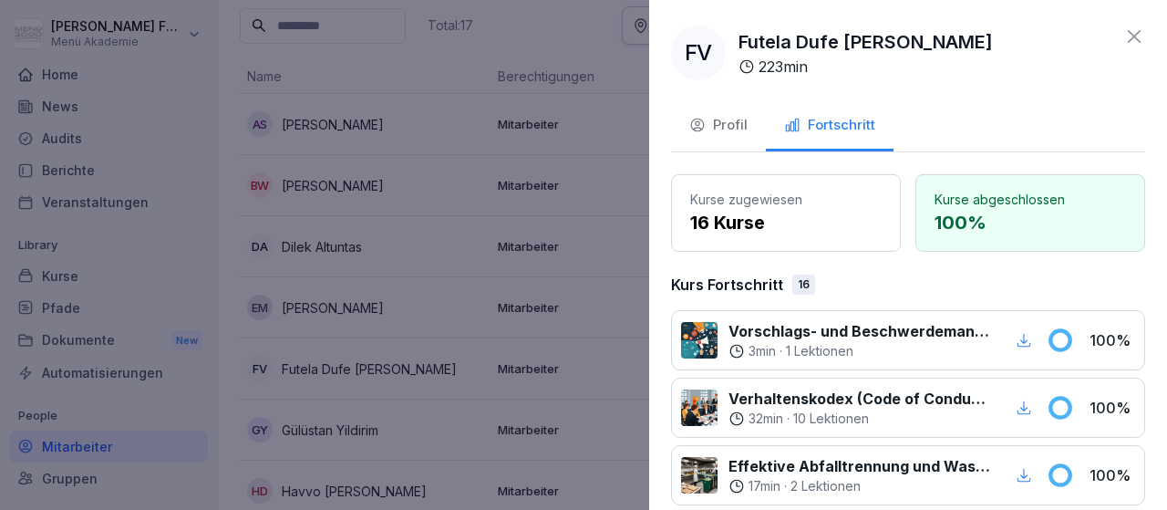
click at [647, 344] on div at bounding box center [583, 255] width 1167 height 510
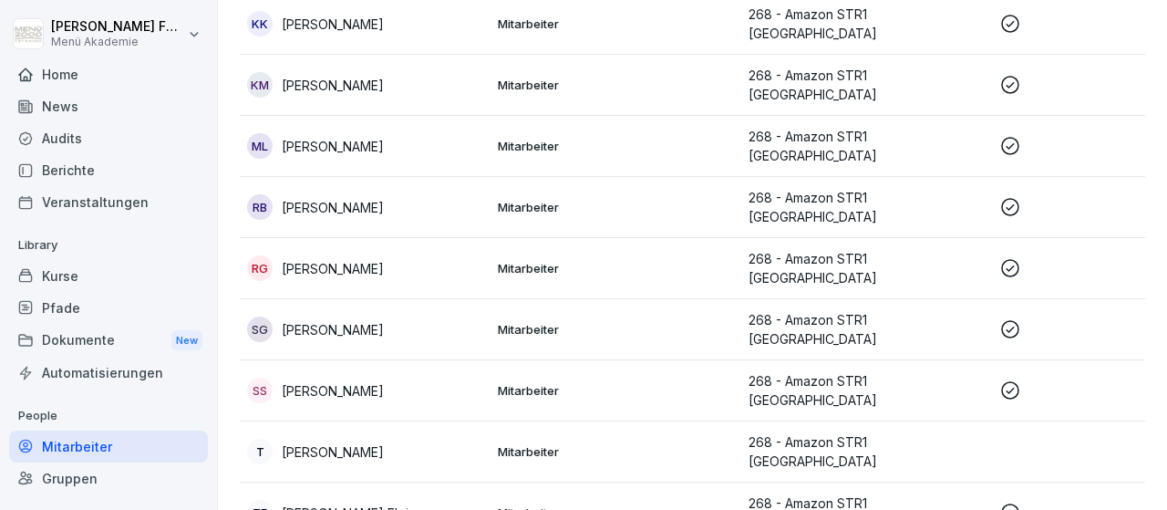
scroll to position [635, 0]
click at [824, 431] on p "268 - Amazon STR1 [GEOGRAPHIC_DATA]" at bounding box center [867, 450] width 236 height 38
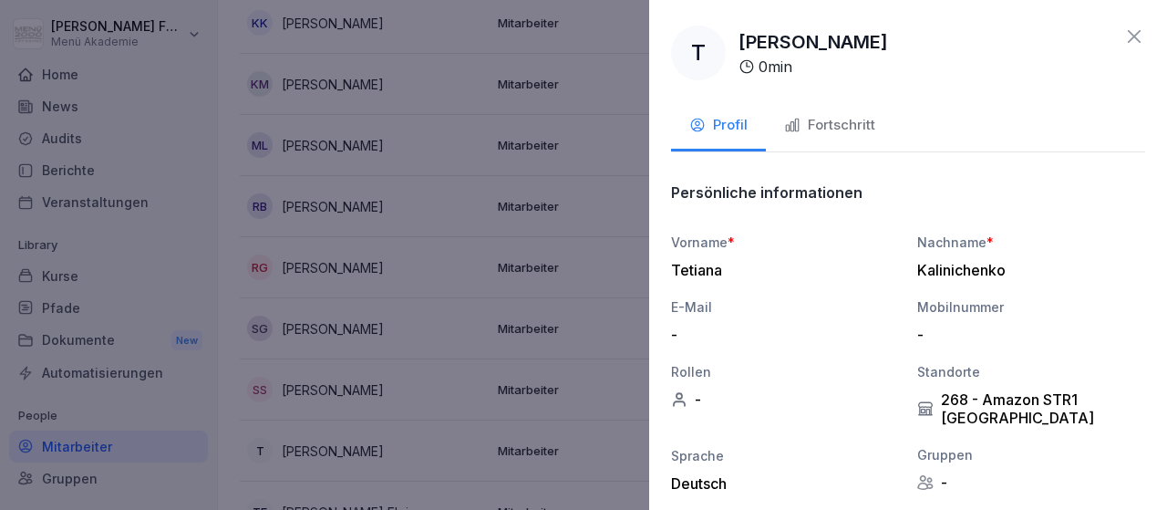
click at [826, 125] on div "Fortschritt" at bounding box center [829, 125] width 91 height 21
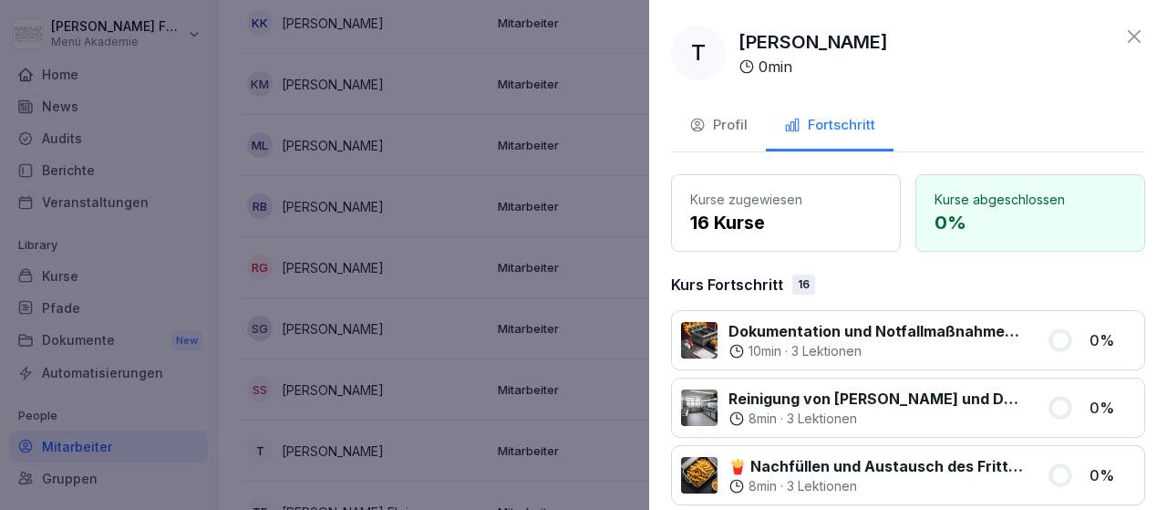
click at [634, 318] on div at bounding box center [583, 255] width 1167 height 510
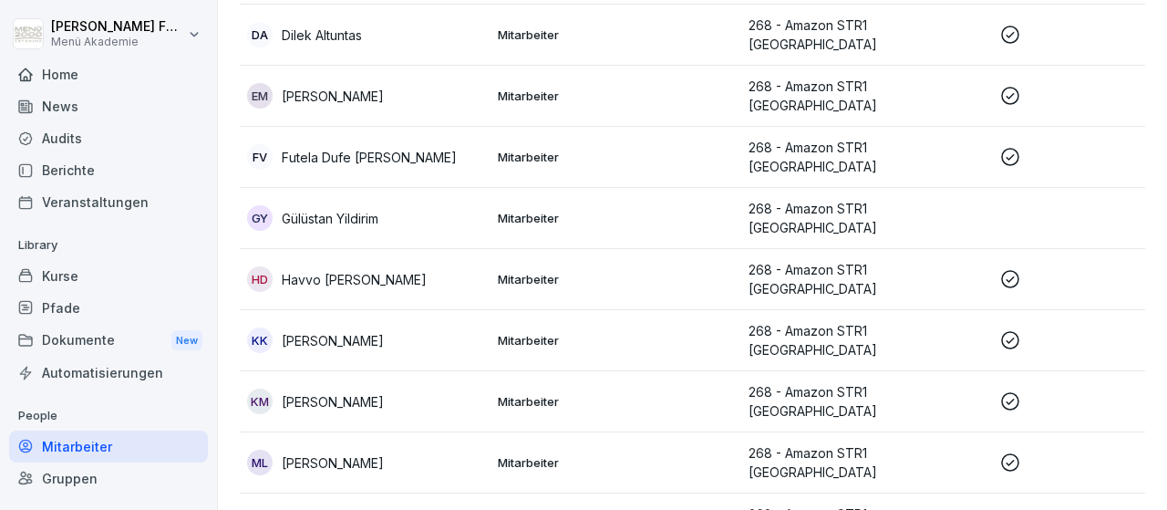
scroll to position [0, 0]
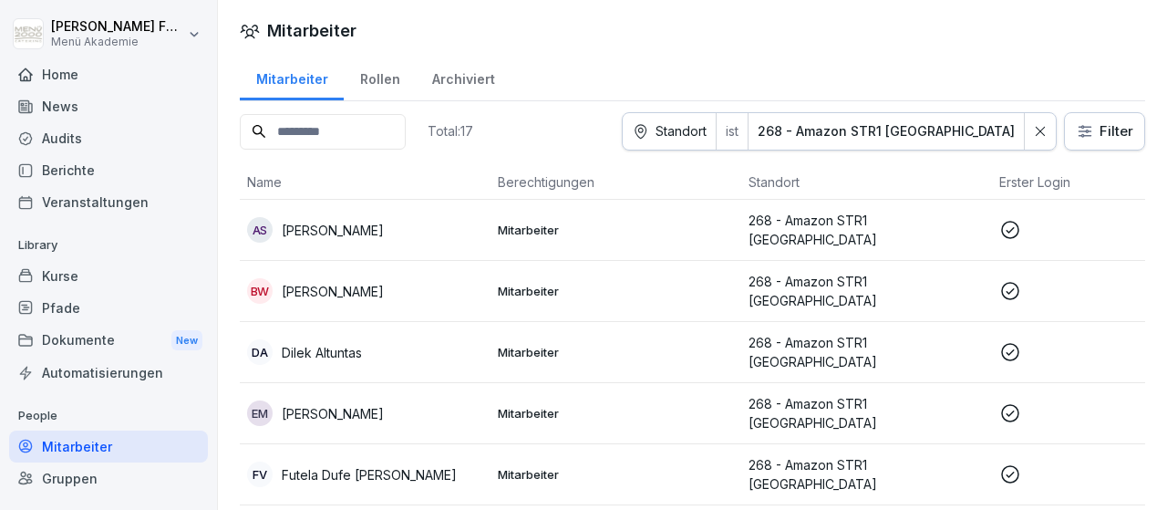
click at [1033, 129] on div at bounding box center [1040, 131] width 31 height 36
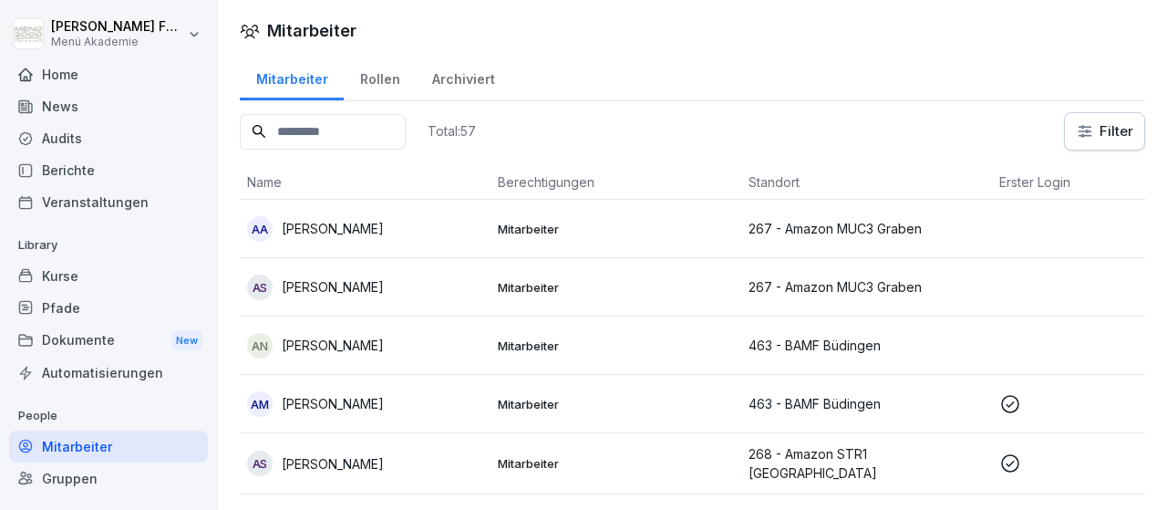
click at [1117, 131] on html "[PERSON_NAME] Menü Akademie Home News Audits Berichte Veranstaltungen Library K…" at bounding box center [583, 255] width 1167 height 510
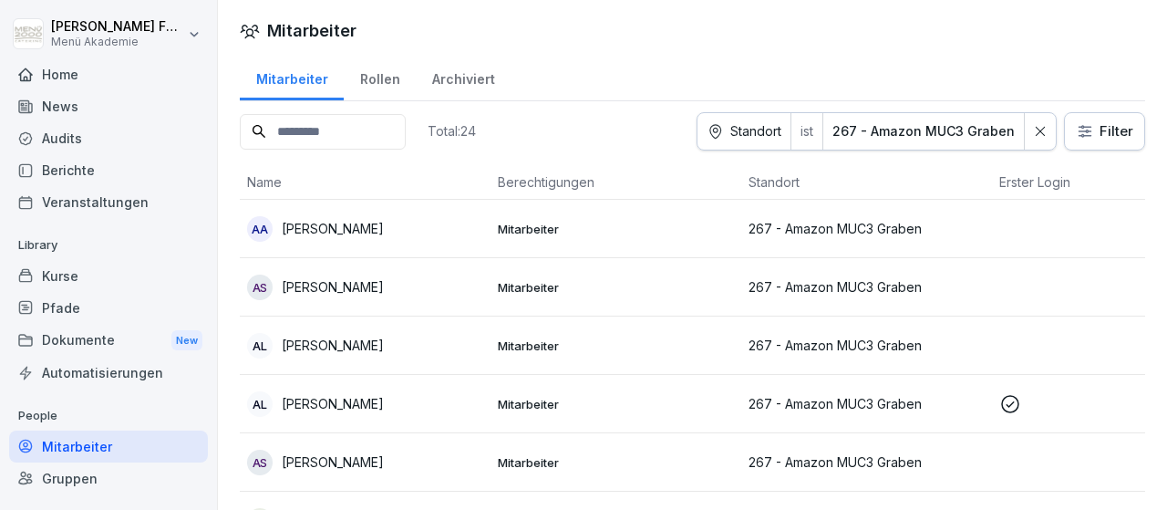
click at [813, 284] on p "267 - Amazon MUC3 Graben" at bounding box center [867, 286] width 236 height 19
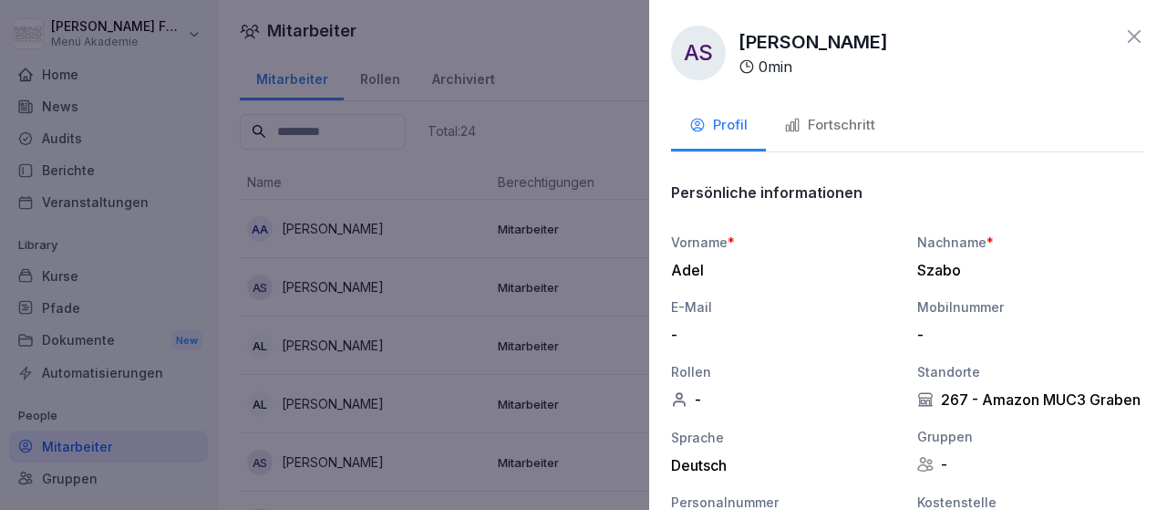
click at [849, 123] on div "Fortschritt" at bounding box center [829, 125] width 91 height 21
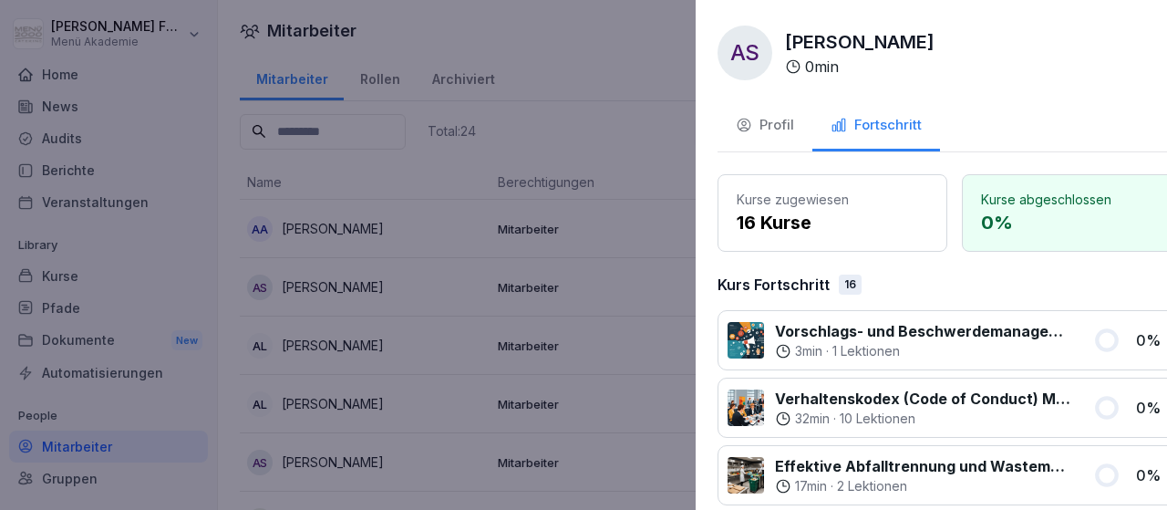
click at [615, 287] on div at bounding box center [583, 255] width 1167 height 510
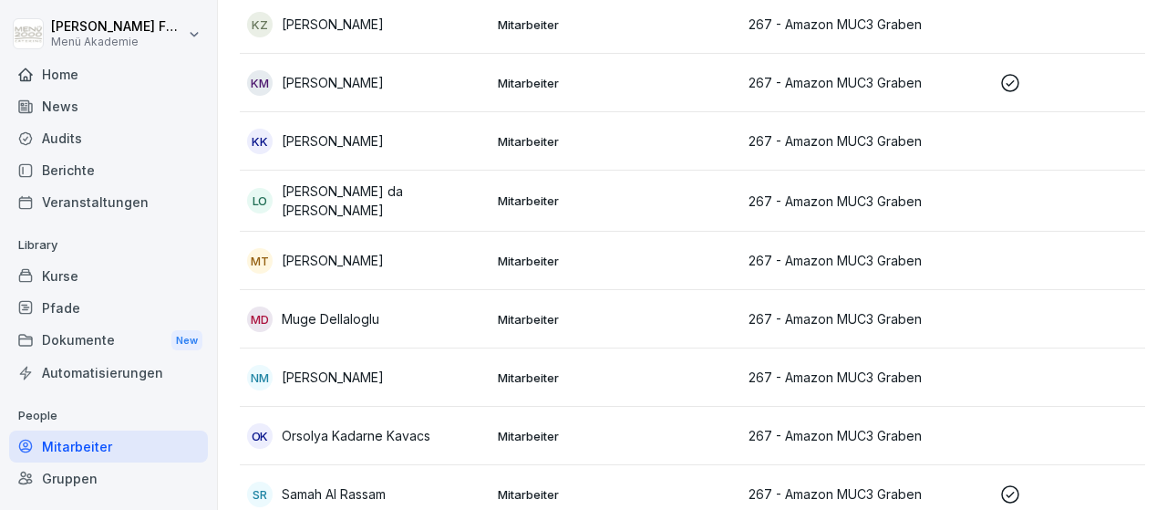
scroll to position [952, 0]
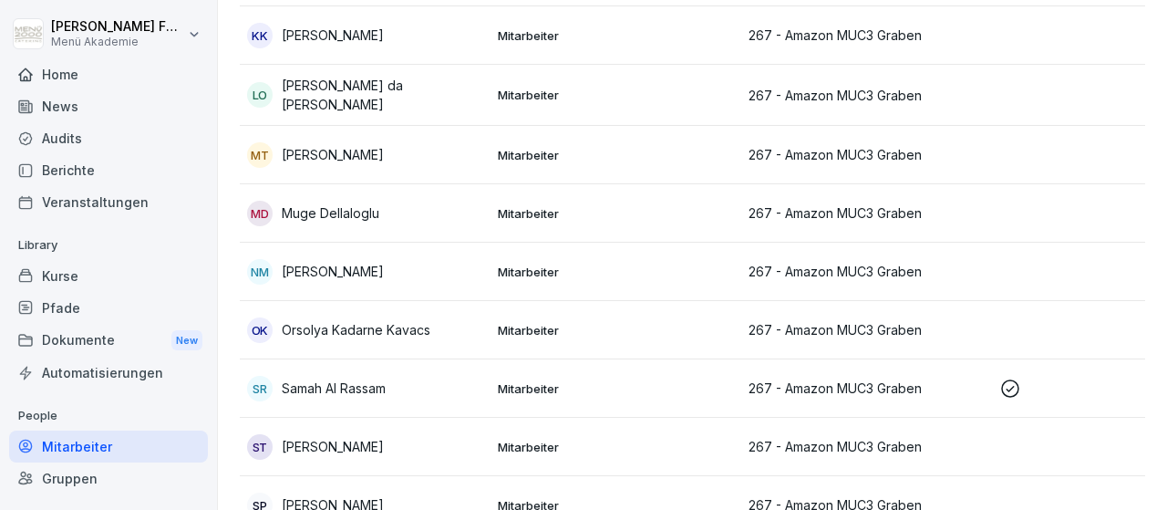
click at [386, 386] on p "Samah Al Rassam" at bounding box center [334, 387] width 104 height 19
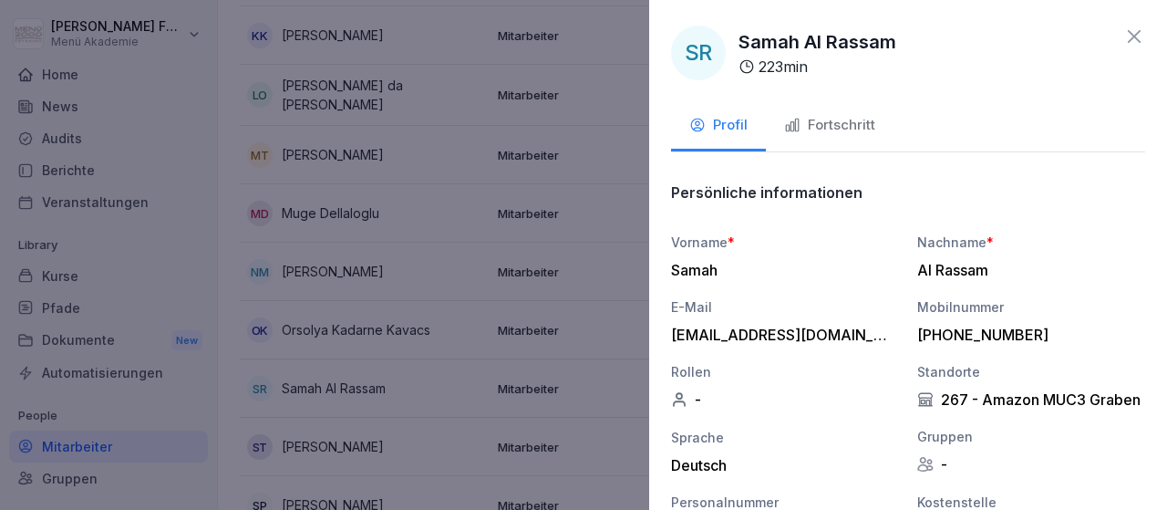
click at [823, 120] on div "Fortschritt" at bounding box center [829, 125] width 91 height 21
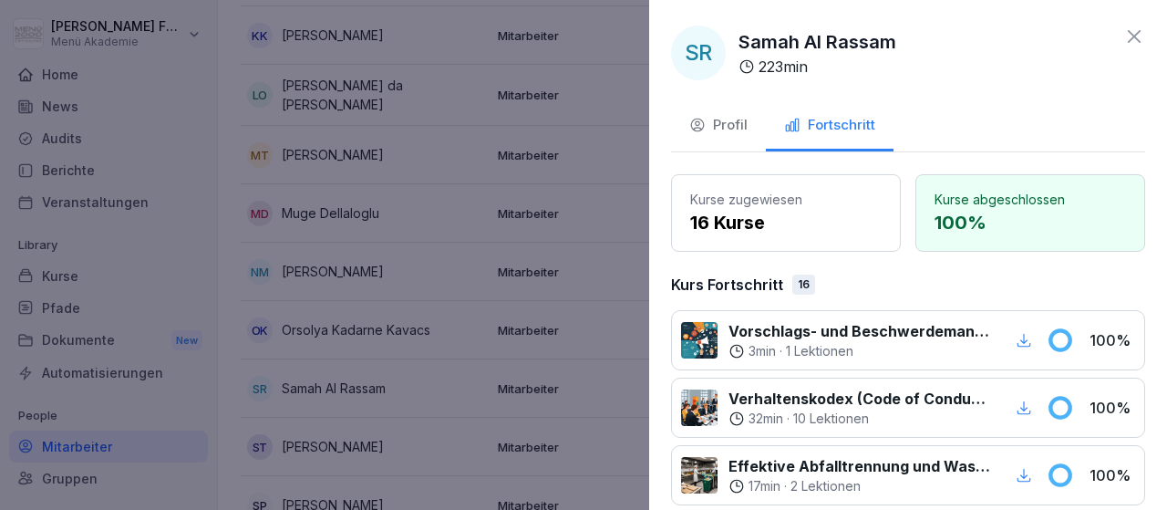
click at [634, 276] on div at bounding box center [583, 255] width 1167 height 510
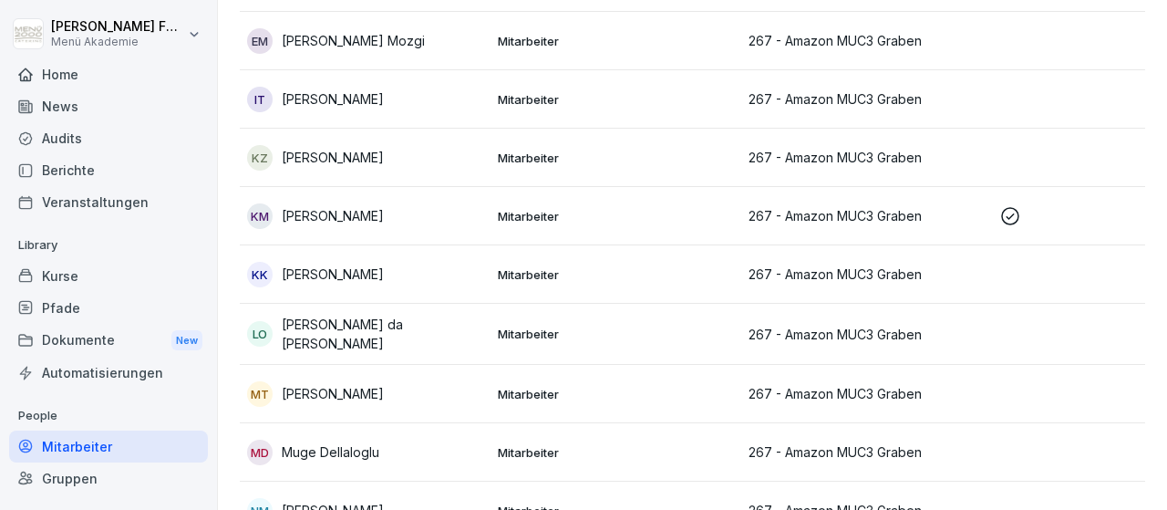
scroll to position [680, 0]
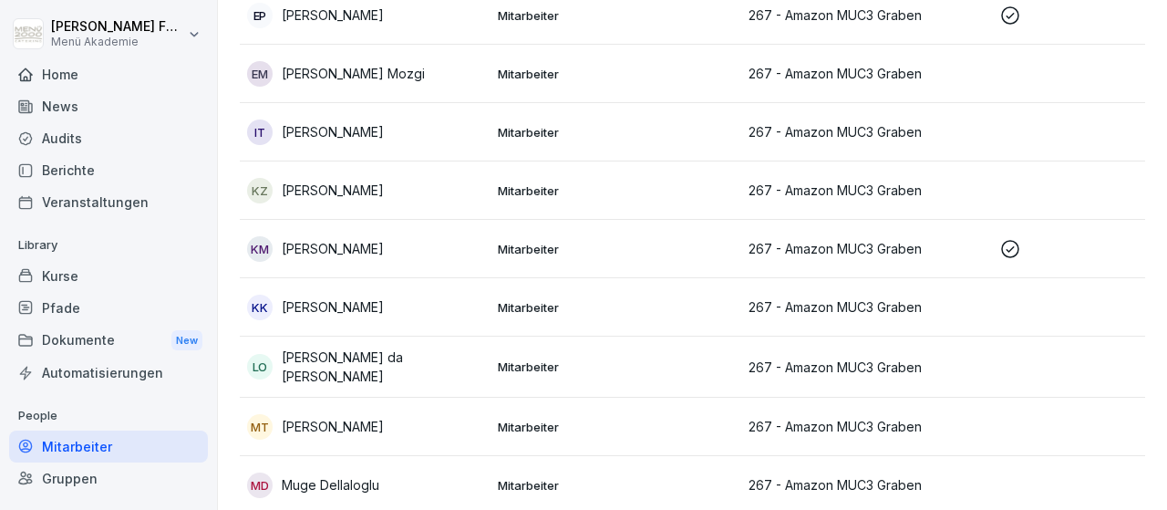
click at [807, 243] on p "267 - Amazon MUC3 Graben" at bounding box center [867, 248] width 236 height 19
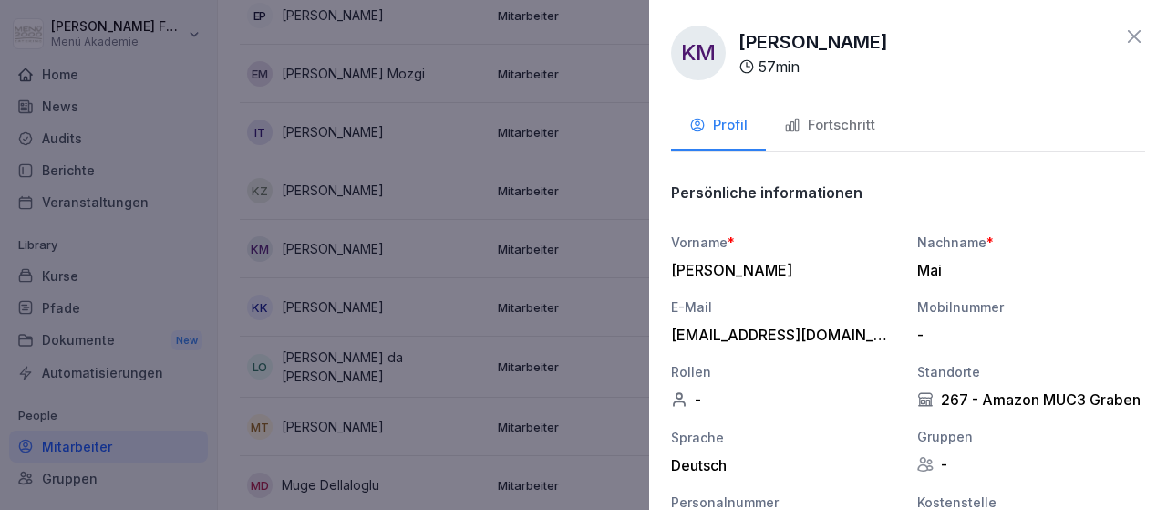
click at [825, 124] on div "Fortschritt" at bounding box center [829, 125] width 91 height 21
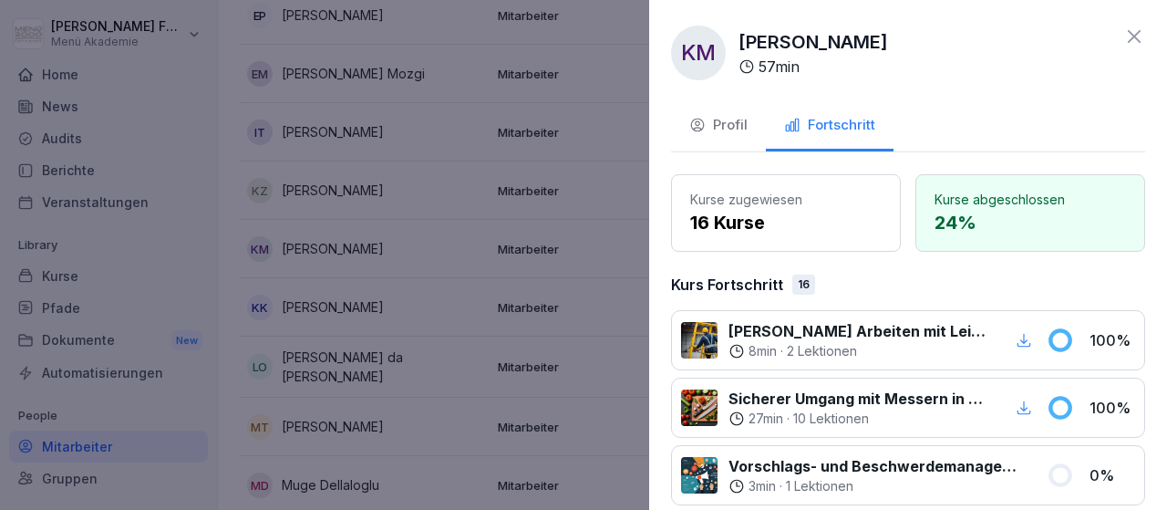
click at [626, 306] on div at bounding box center [583, 255] width 1167 height 510
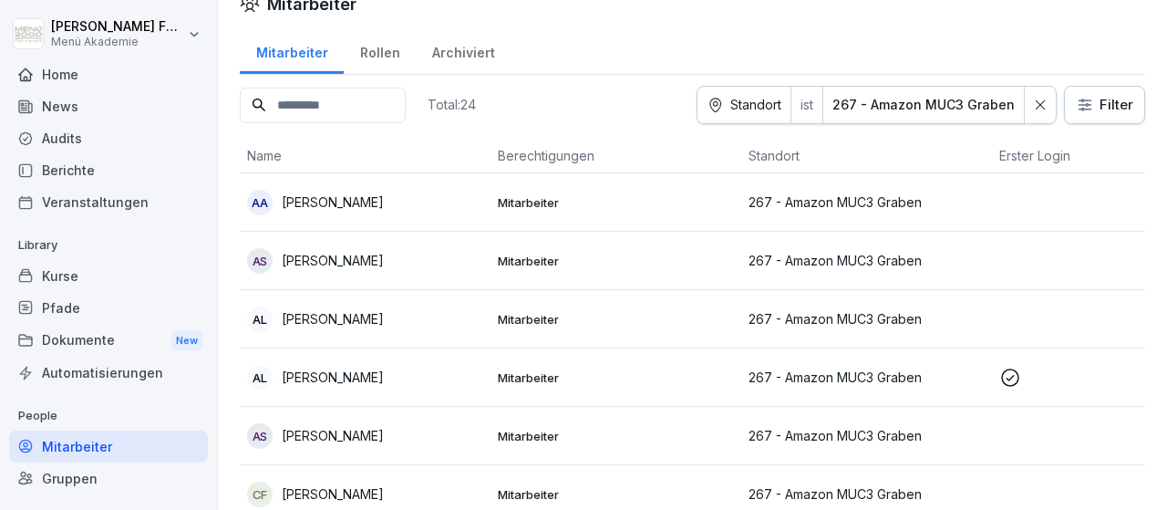
scroll to position [0, 0]
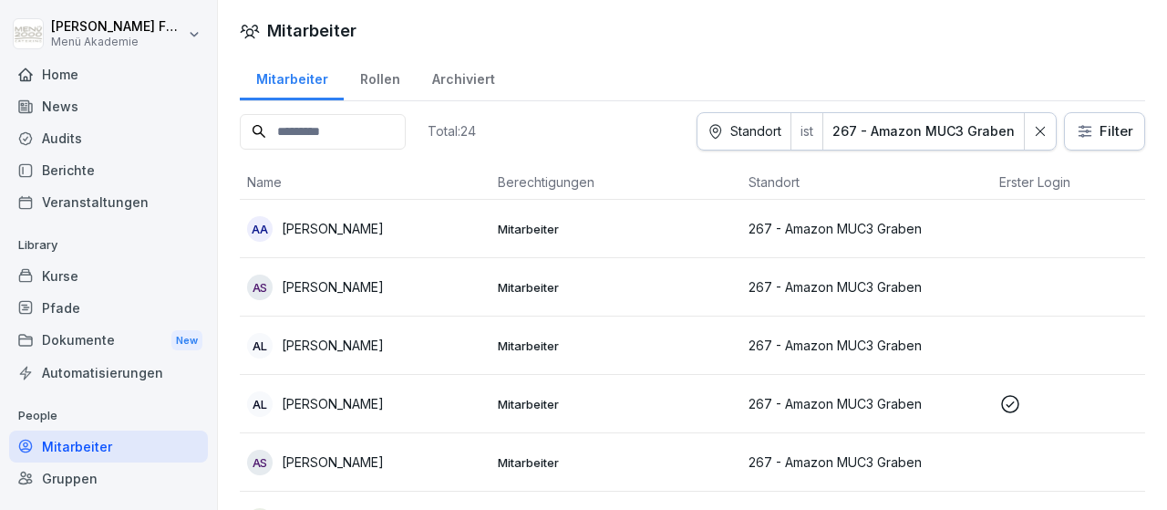
click at [1045, 126] on icon at bounding box center [1040, 131] width 13 height 13
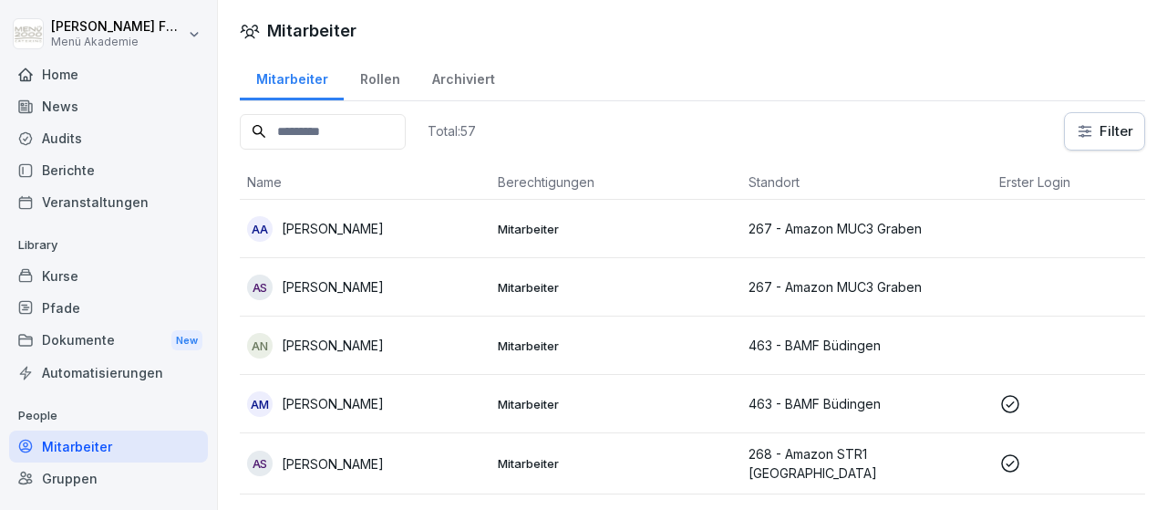
click at [375, 77] on div "Rollen" at bounding box center [380, 77] width 72 height 47
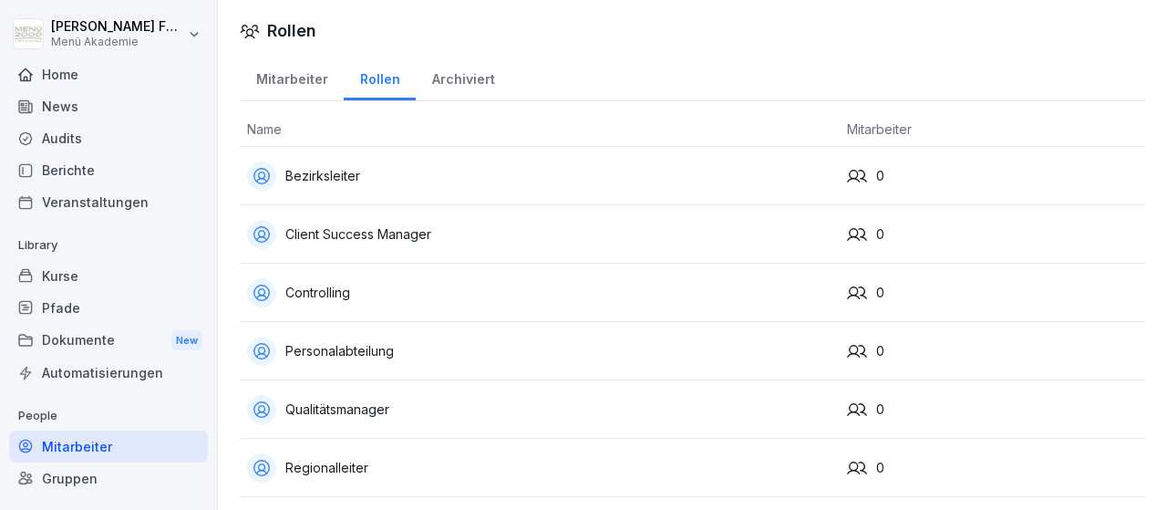
click at [318, 465] on div "Regionalleiter" at bounding box center [539, 467] width 585 height 29
click at [291, 81] on div "Mitarbeiter" at bounding box center [292, 77] width 104 height 47
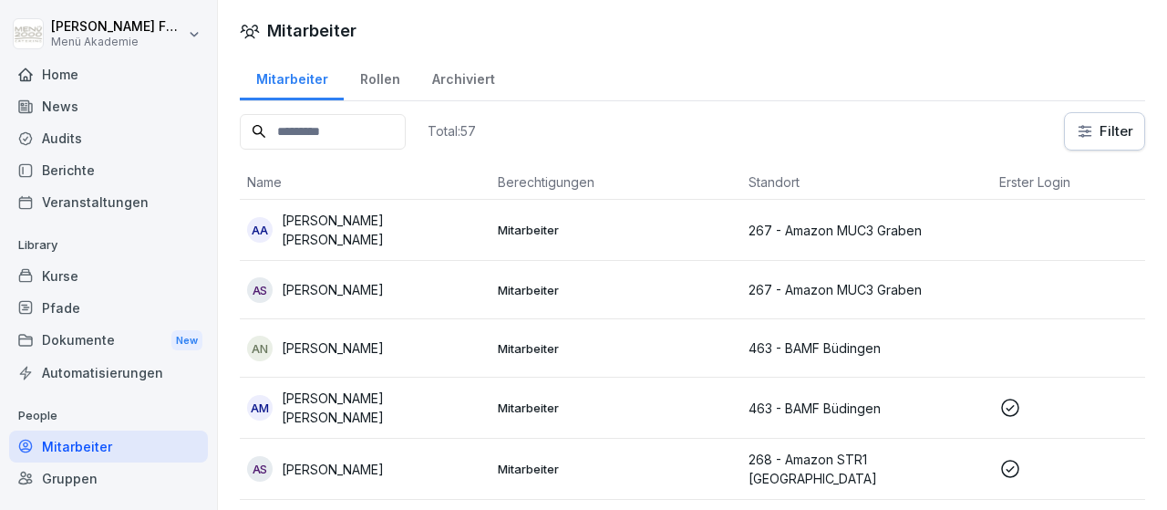
click at [65, 167] on div "Berichte" at bounding box center [108, 170] width 199 height 32
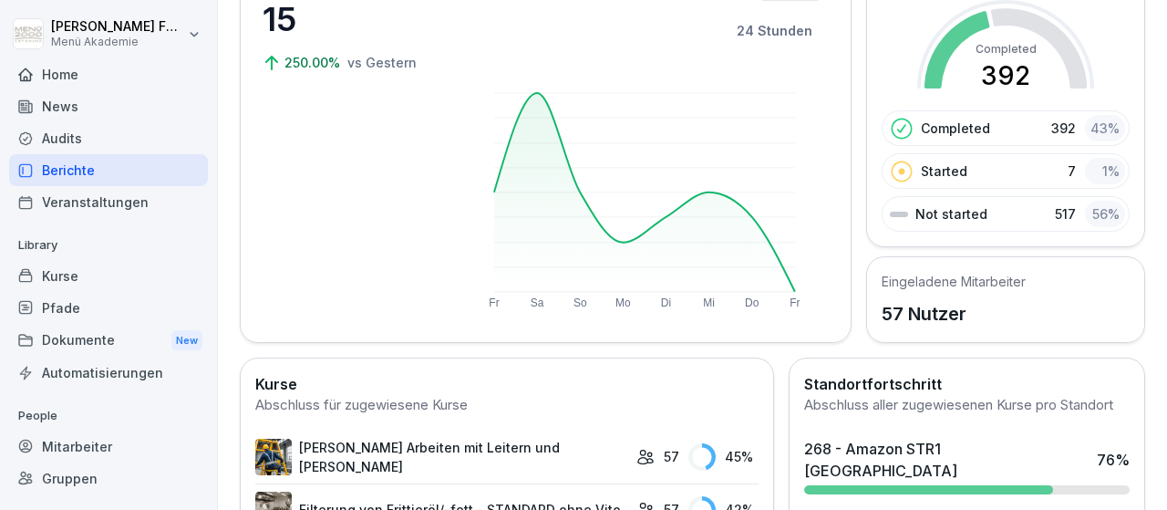
scroll to position [106, 0]
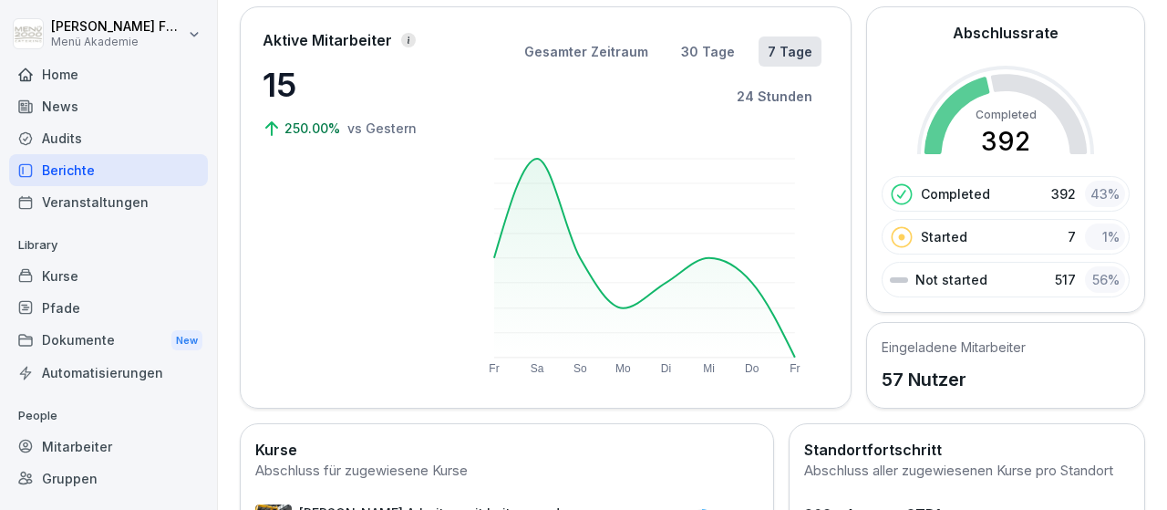
click at [94, 439] on div "Mitarbeiter" at bounding box center [108, 446] width 199 height 32
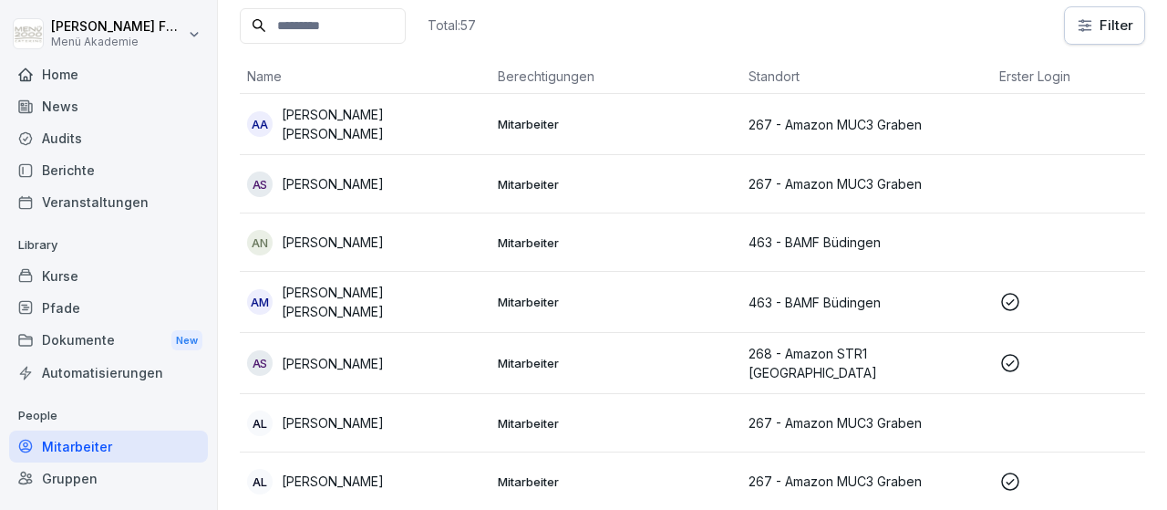
scroll to position [18, 0]
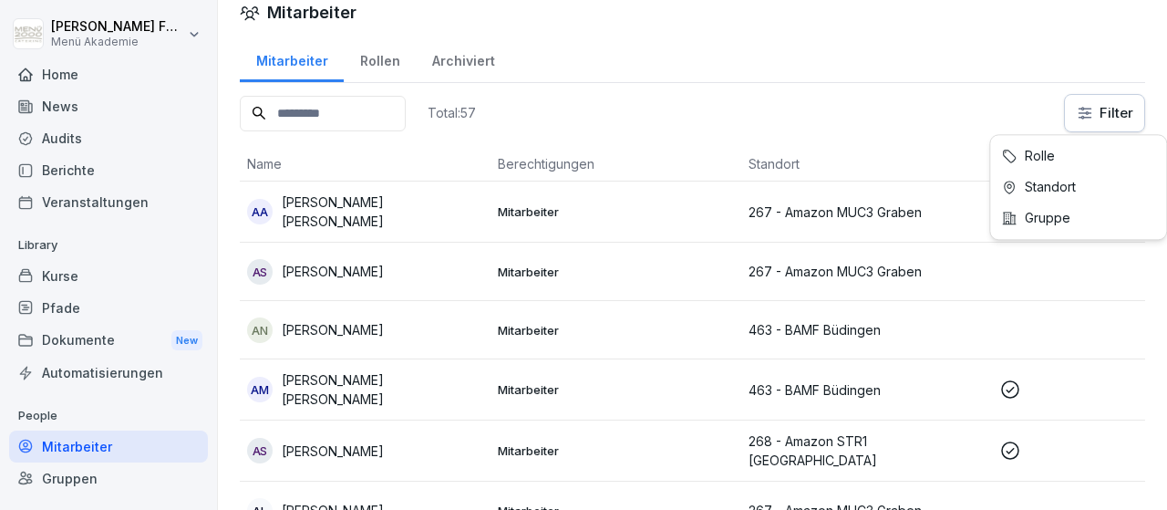
click at [1082, 114] on html "[PERSON_NAME] Menü Akademie Home News Audits Berichte Veranstaltungen Library K…" at bounding box center [583, 255] width 1167 height 510
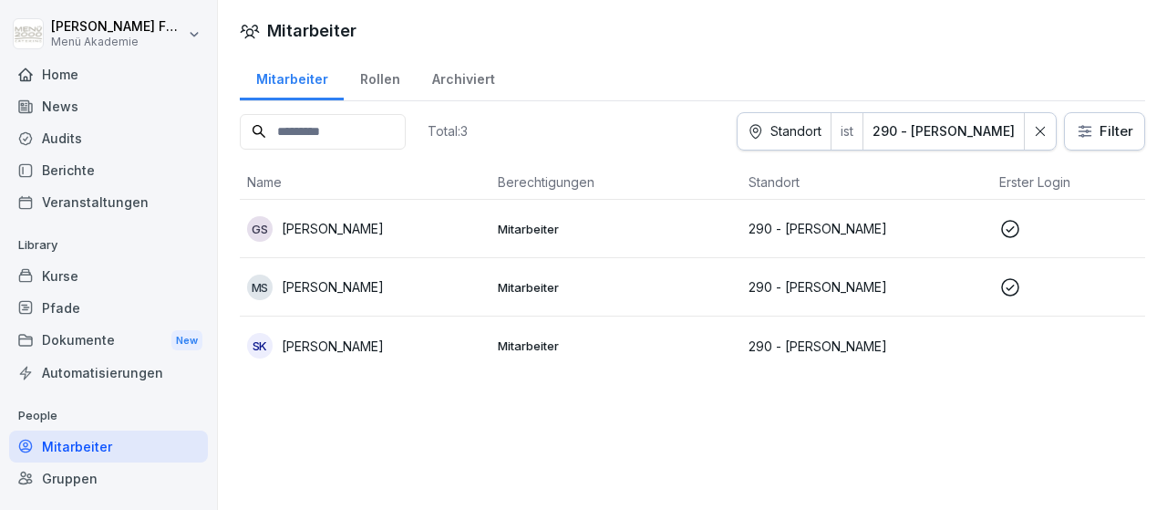
click at [1053, 133] on div at bounding box center [1040, 131] width 31 height 36
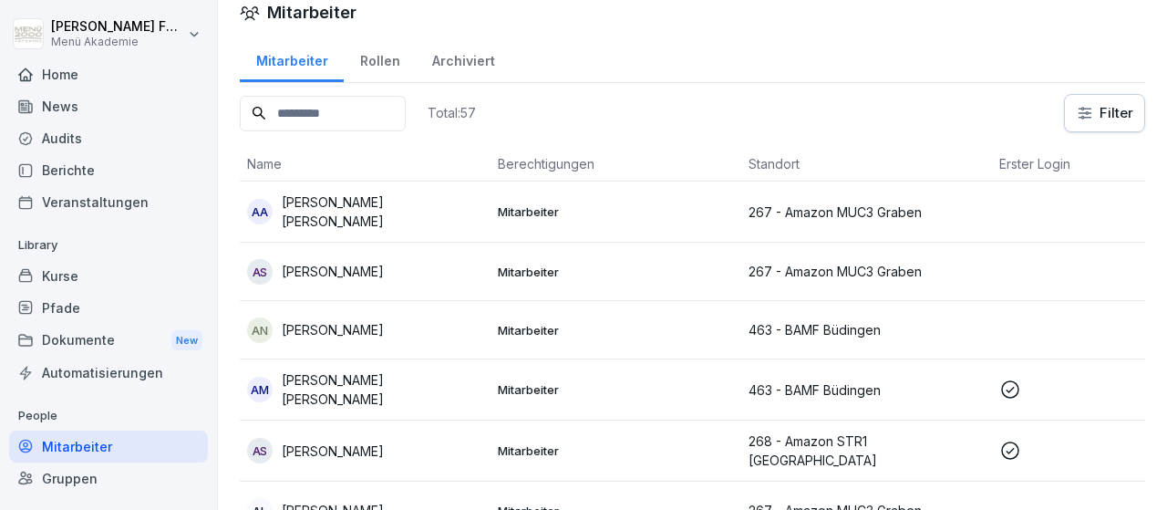
click at [1078, 130] on html "[PERSON_NAME] Menü Akademie Home News Audits Berichte Veranstaltungen Library K…" at bounding box center [583, 255] width 1167 height 510
